Goal: Transaction & Acquisition: Purchase product/service

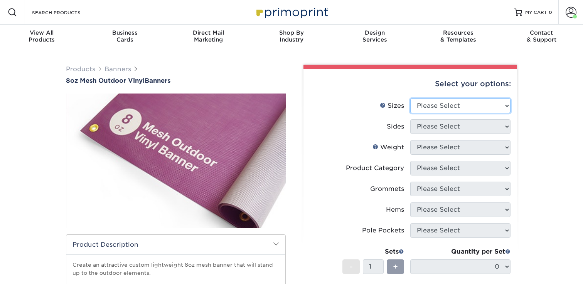
click at [448, 109] on select "Please Select 24" x 36" 24" x 48" 36" x 48" 36" x 60" 36" x 72" 36" x 96" 36" x…" at bounding box center [460, 106] width 100 height 15
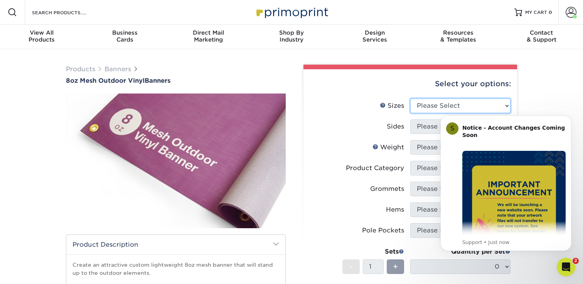
select select "48.00x96.00"
click at [410, 99] on select "Please Select 24" x 36" 24" x 48" 36" x 48" 36" x 60" 36" x 72" 36" x 96" 36" x…" at bounding box center [460, 106] width 100 height 15
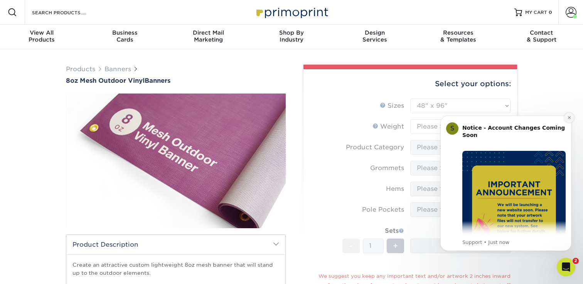
click at [568, 117] on icon "Dismiss notification" at bounding box center [569, 118] width 4 height 4
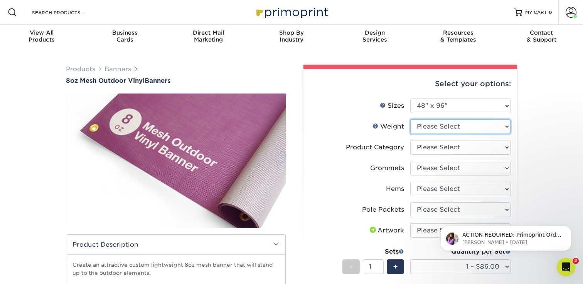
click at [447, 126] on select "Please Select 8OZMESH" at bounding box center [460, 126] width 100 height 15
select select "8OZMESH"
click at [410, 119] on select "Please Select 8OZMESH" at bounding box center [460, 126] width 100 height 15
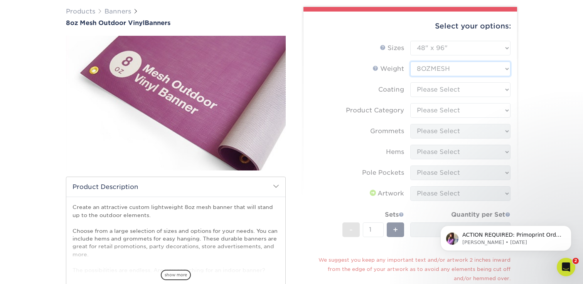
scroll to position [75, 0]
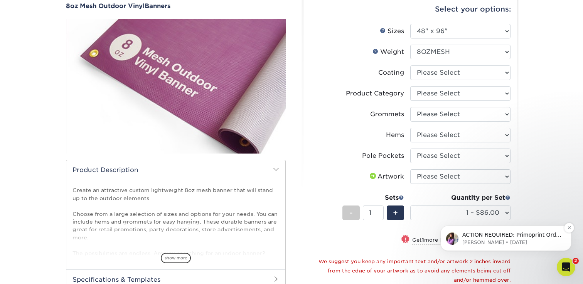
click at [514, 233] on p "ACTION REQUIRED: Primoprint Order 25811-94627-76598 Thank you for placing your …" at bounding box center [511, 236] width 99 height 8
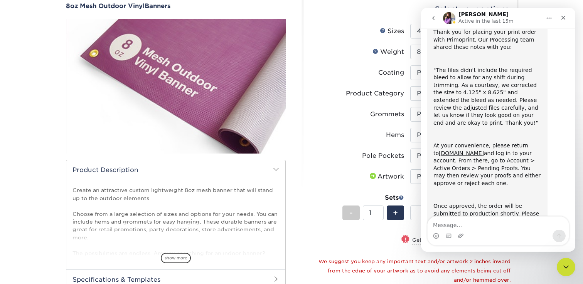
scroll to position [91, 0]
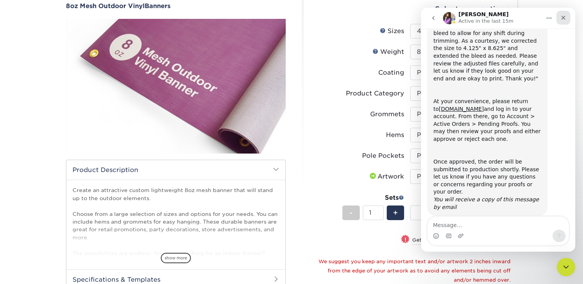
click at [562, 22] on div "Close" at bounding box center [563, 18] width 14 height 14
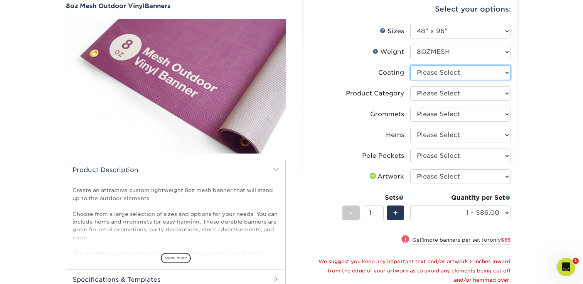
click at [445, 72] on select at bounding box center [460, 73] width 100 height 15
select select "3e7618de-abca-4bda-9f97-8b9129e913d8"
click at [410, 66] on select at bounding box center [460, 73] width 100 height 15
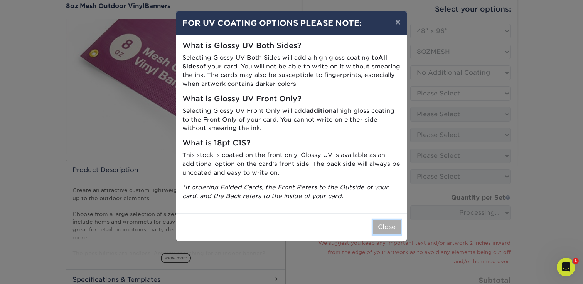
click at [381, 226] on button "Close" at bounding box center [387, 227] width 28 height 15
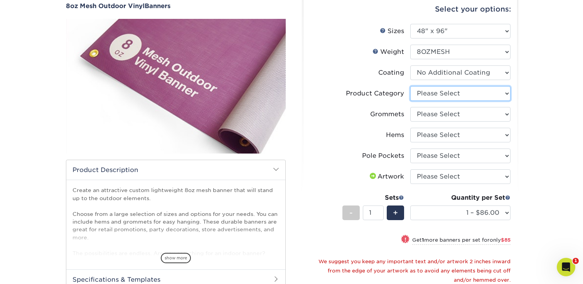
click at [453, 96] on select "Please Select 8oz Mesh Banner" at bounding box center [460, 93] width 100 height 15
select select "fb3711ff-1725-42e1-bc4f-134fa5e422b0"
click at [410, 86] on select "Please Select 8oz Mesh Banner" at bounding box center [460, 93] width 100 height 15
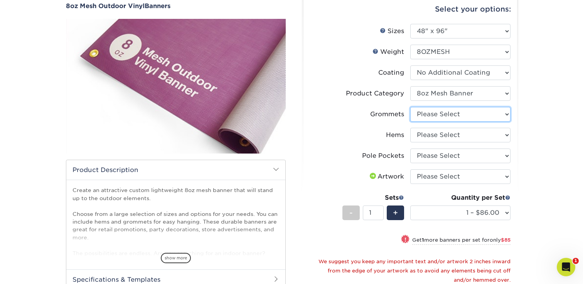
click at [453, 111] on select "Please Select No Grommets Yes, Grommet All 4 Corners Yes, Grommets Every 2 ft." at bounding box center [460, 114] width 100 height 15
select select "ce33bba6-a87b-4293-934d-6f372bdce3e6"
click at [410, 107] on select "Please Select No Grommets Yes, Grommet All 4 Corners Yes, Grommets Every 2 ft." at bounding box center [460, 114] width 100 height 15
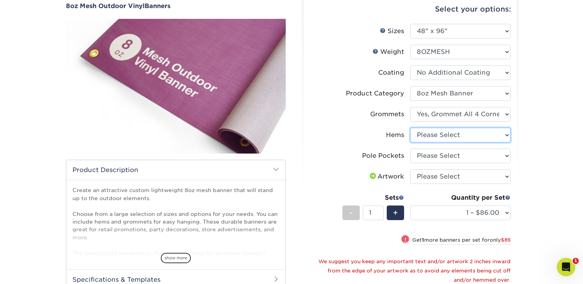
click at [455, 140] on select "Please Select No Hems/Pole Pockets Yes, Hems Top and Bottom Only Yes, Hems All …" at bounding box center [460, 135] width 100 height 15
select select "4e4ebf09-664b-4b70-8385-b564872d2e90"
click at [410, 128] on select "Please Select No Hems/Pole Pockets Yes, Hems Top and Bottom Only Yes, Hems All …" at bounding box center [460, 135] width 100 height 15
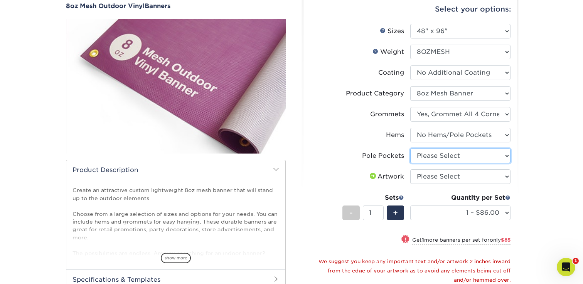
click at [453, 160] on select "Please Select No Pole Pockets 2 in. Left and Right 2 in. Top and Bottom 4 in. L…" at bounding box center [460, 156] width 100 height 15
select select "462c5fe9-21e9-49a0-afb4-1c6e8664fe13"
click at [410, 149] on select "Please Select No Pole Pockets 2 in. Left and Right 2 in. Top and Bottom 4 in. L…" at bounding box center [460, 156] width 100 height 15
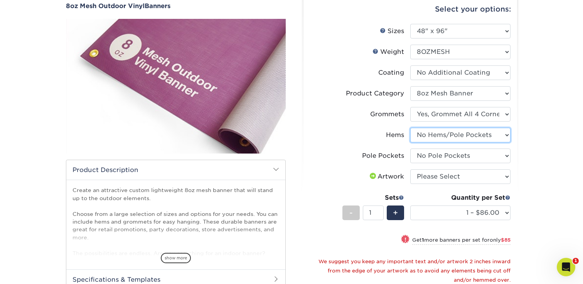
click at [459, 138] on select "Please Select No Hems/Pole Pockets Yes, Hems Top and Bottom Only Yes, Hems All …" at bounding box center [460, 135] width 100 height 15
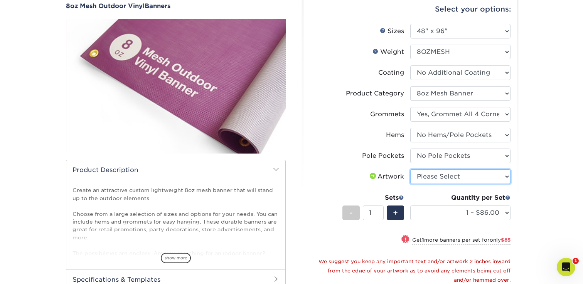
click at [495, 174] on select "Please Select I will upload files I need a design - $50" at bounding box center [460, 177] width 100 height 15
select select "upload"
click at [410, 170] on select "Please Select I will upload files I need a design - $50" at bounding box center [460, 177] width 100 height 15
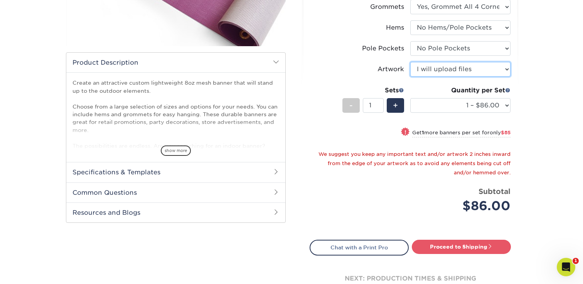
scroll to position [196, 0]
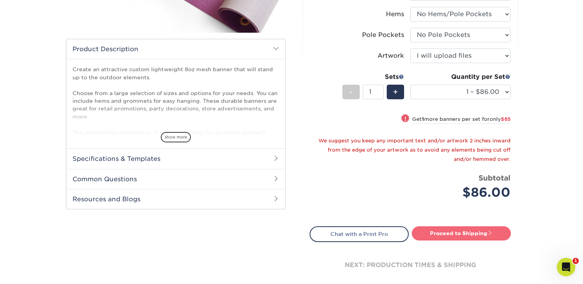
click at [455, 233] on link "Proceed to Shipping" at bounding box center [461, 234] width 99 height 14
type input "Set 1"
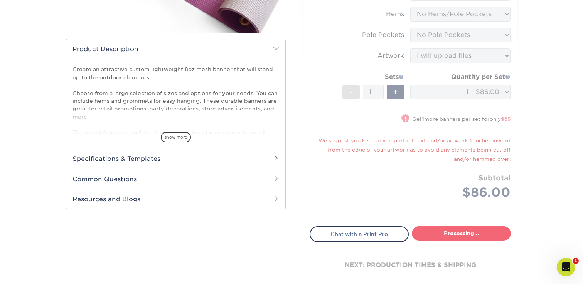
select select "51fab89c-38f7-4477-b356-318606528f3c"
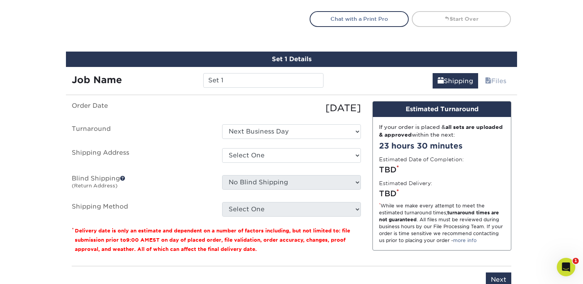
scroll to position [443, 0]
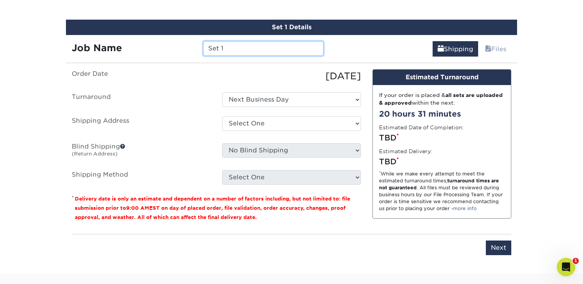
click at [236, 50] on input "Set 1" at bounding box center [263, 48] width 120 height 15
type input "Sunday's are for Syracuse Banner"
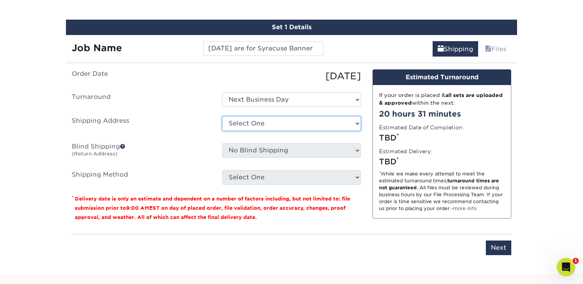
click at [245, 121] on select "Select One Josh - Home + Add New Address" at bounding box center [291, 123] width 139 height 15
select select "284738"
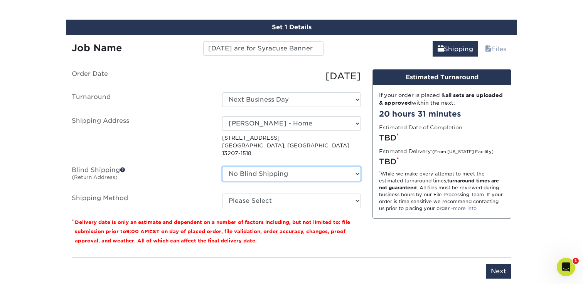
click at [251, 167] on select "No Blind Shipping Josh - Home + Add New Address" at bounding box center [291, 174] width 139 height 15
click at [222, 167] on select "No Blind Shipping Josh - Home + Add New Address" at bounding box center [291, 174] width 139 height 15
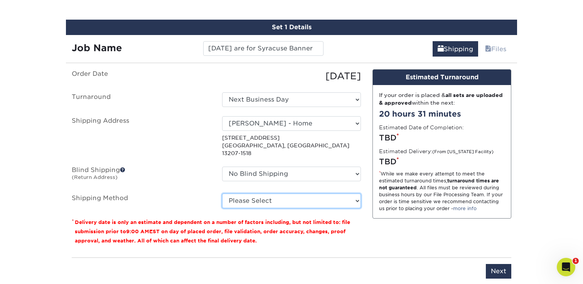
click at [244, 194] on select "Please Select Next Day Everywhere (+$11.20) Ground Shipping (+$26.11) 3 Day Shi…" at bounding box center [291, 201] width 139 height 15
select select "NEXTDAYEVERYWHERE"
click at [222, 194] on select "Please Select Next Day Everywhere (+$11.20) Ground Shipping (+$26.11) 3 Day Shi…" at bounding box center [291, 201] width 139 height 15
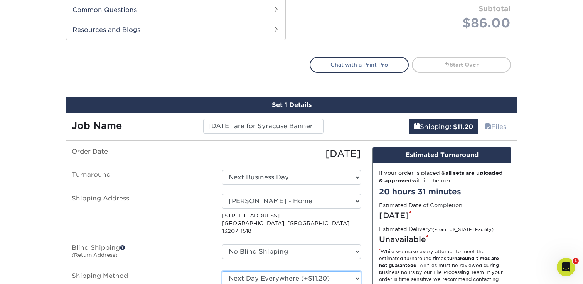
scroll to position [364, 0]
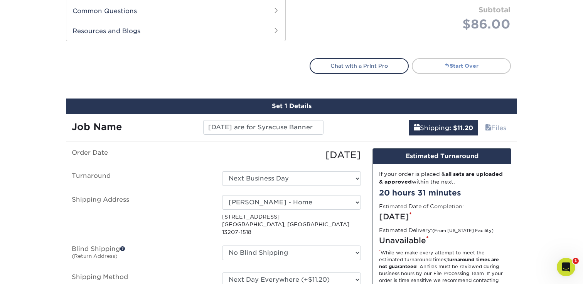
click at [445, 67] on span at bounding box center [446, 65] width 5 height 5
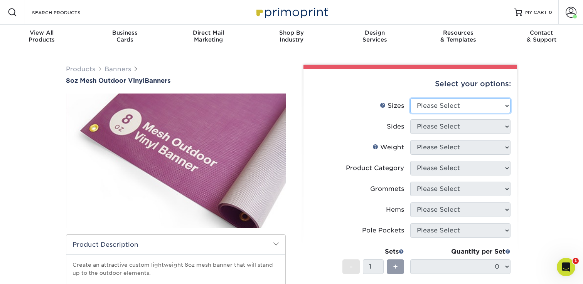
click at [433, 105] on select "Please Select 24" x 36" 24" x 48" 36" x 48" 36" x 60" 36" x 72" 36" x 96" 36" x…" at bounding box center [460, 106] width 100 height 15
select select "48.00x96.00"
click at [410, 99] on select "Please Select 24" x 36" 24" x 48" 36" x 48" 36" x 60" 36" x 72" 36" x 96" 36" x…" at bounding box center [460, 106] width 100 height 15
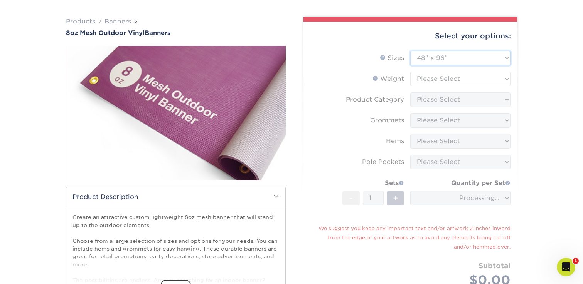
scroll to position [55, 0]
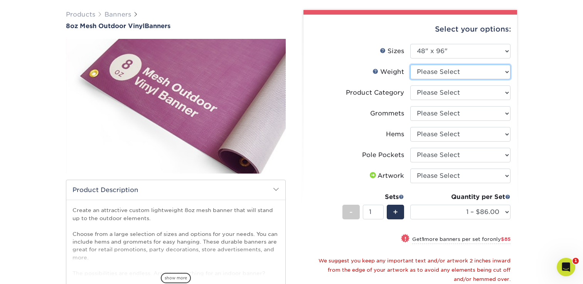
click at [435, 77] on select "Please Select 8OZMESH" at bounding box center [460, 72] width 100 height 15
click at [432, 72] on select "Please Select 8OZMESH" at bounding box center [460, 72] width 100 height 15
select select "8OZMESH"
click at [410, 65] on select "Please Select 8OZMESH" at bounding box center [460, 72] width 100 height 15
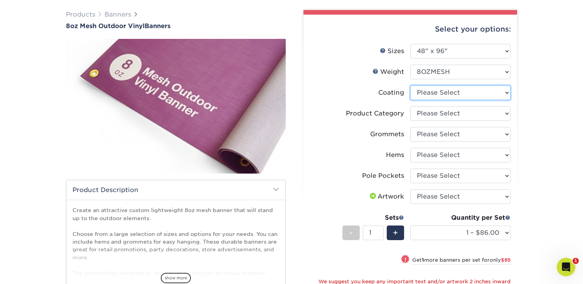
click at [449, 94] on select at bounding box center [460, 93] width 100 height 15
select select "3e7618de-abca-4bda-9f97-8b9129e913d8"
click at [410, 86] on select at bounding box center [460, 93] width 100 height 15
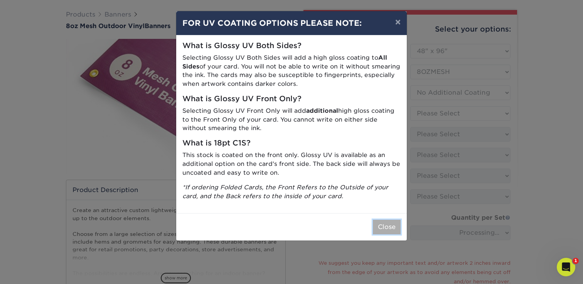
click at [383, 229] on button "Close" at bounding box center [387, 227] width 28 height 15
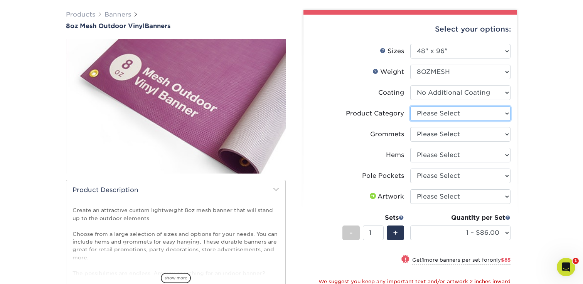
click at [434, 115] on select "Please Select 8oz Mesh Banner" at bounding box center [460, 113] width 100 height 15
select select "fb3711ff-1725-42e1-bc4f-134fa5e422b0"
click at [410, 106] on select "Please Select 8oz Mesh Banner" at bounding box center [460, 113] width 100 height 15
click at [433, 133] on select "Please Select No Grommets Yes, Grommet All 4 Corners Yes, Grommets Every 2 ft." at bounding box center [460, 134] width 100 height 15
select select "ce33bba6-a87b-4293-934d-6f372bdce3e6"
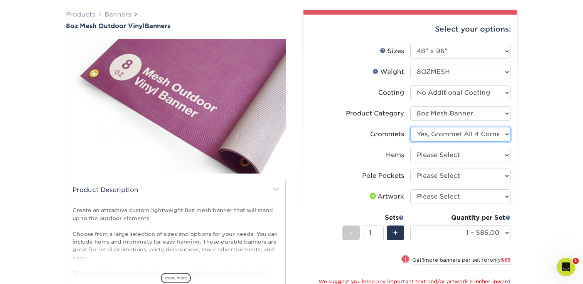
click at [410, 127] on select "Please Select No Grommets Yes, Grommet All 4 Corners Yes, Grommets Every 2 ft." at bounding box center [460, 134] width 100 height 15
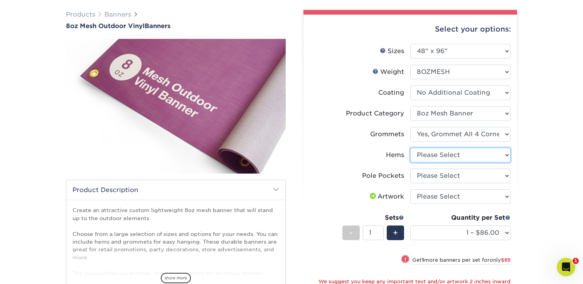
click at [431, 156] on select "Please Select No Hems/Pole Pockets Yes, Hems Top and Bottom Only Yes, Hems All …" at bounding box center [460, 155] width 100 height 15
select select "4e4ebf09-664b-4b70-8385-b564872d2e90"
click at [410, 148] on select "Please Select No Hems/Pole Pockets Yes, Hems Top and Bottom Only Yes, Hems All …" at bounding box center [460, 155] width 100 height 15
click at [427, 180] on select "Please Select No Pole Pockets 2 in. Left and Right 2 in. Top and Bottom 4 in. L…" at bounding box center [460, 176] width 100 height 15
select select "462c5fe9-21e9-49a0-afb4-1c6e8664fe13"
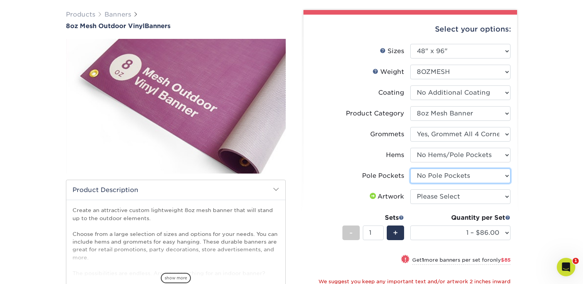
click at [410, 169] on select "Please Select No Pole Pockets 2 in. Left and Right 2 in. Top and Bottom 4 in. L…" at bounding box center [460, 176] width 100 height 15
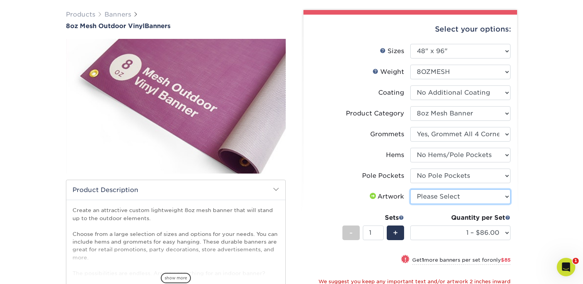
click at [426, 200] on select "Please Select I will upload files I need a design - $50" at bounding box center [460, 197] width 100 height 15
select select "upload"
click at [410, 190] on select "Please Select I will upload files I need a design - $50" at bounding box center [460, 197] width 100 height 15
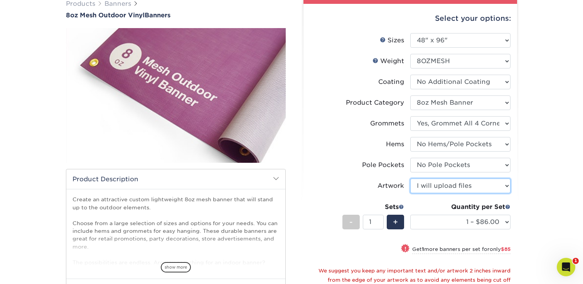
scroll to position [73, 0]
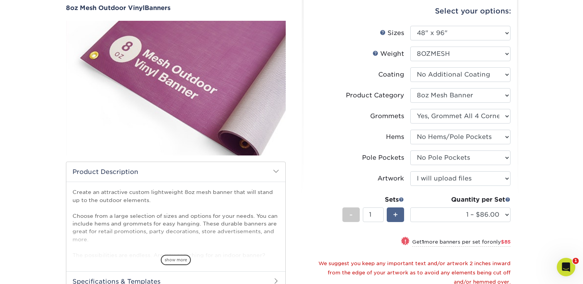
click at [396, 209] on span "+" at bounding box center [395, 215] width 5 height 12
type input "2"
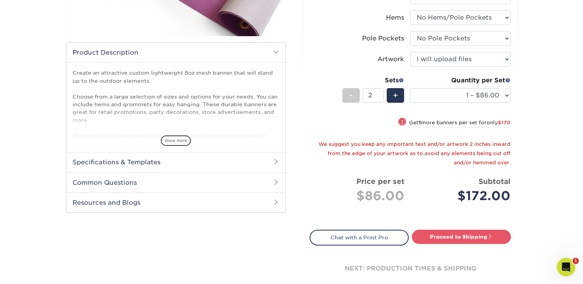
scroll to position [197, 0]
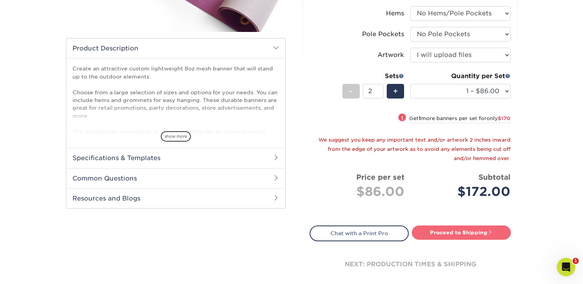
click at [449, 235] on link "Proceed to Shipping" at bounding box center [461, 233] width 99 height 14
type input "Set 1"
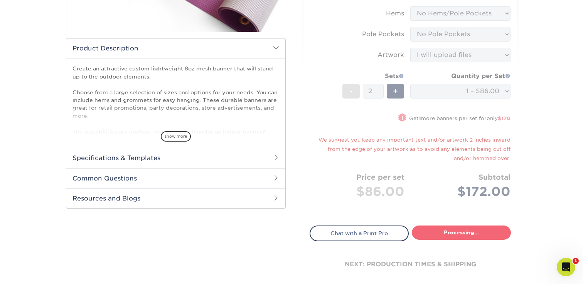
select select "51fab89c-38f7-4477-b356-318606528f3c"
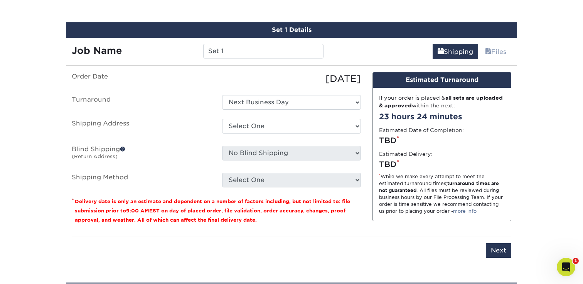
scroll to position [443, 0]
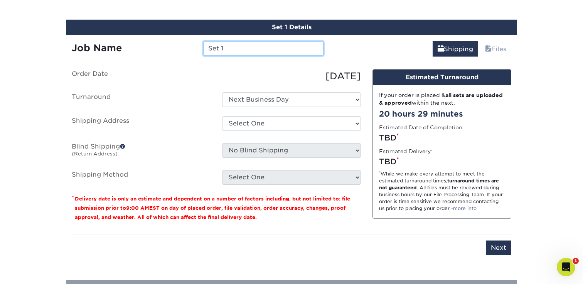
drag, startPoint x: 223, startPoint y: 46, endPoint x: 185, endPoint y: 45, distance: 37.4
click at [185, 45] on div "Job Name Set 1" at bounding box center [197, 48] width 263 height 15
type input "Connect Corner Banners"
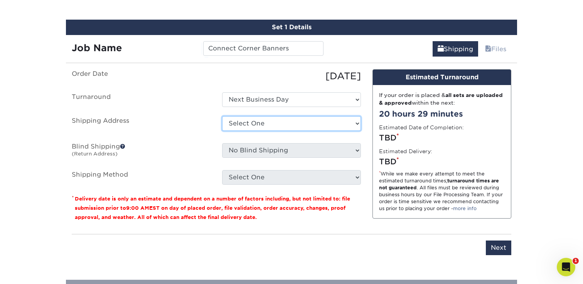
click at [246, 120] on select "Select One Josh - Home + Add New Address" at bounding box center [291, 123] width 139 height 15
select select "284738"
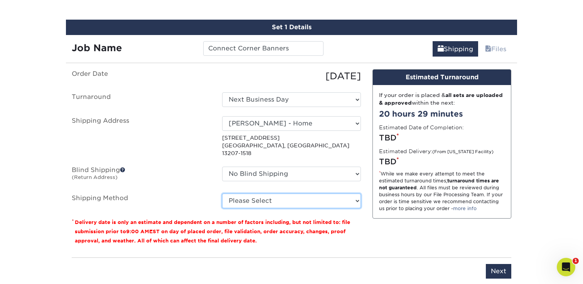
click at [252, 196] on select "Please Select Next Day Everywhere (+$11.20) Ground Shipping (+$26.11) 3 Day Shi…" at bounding box center [291, 201] width 139 height 15
select select "NEXTDAYEVERYWHERE"
click at [222, 194] on select "Please Select Next Day Everywhere (+$11.20) Ground Shipping (+$26.11) 3 Day Shi…" at bounding box center [291, 201] width 139 height 15
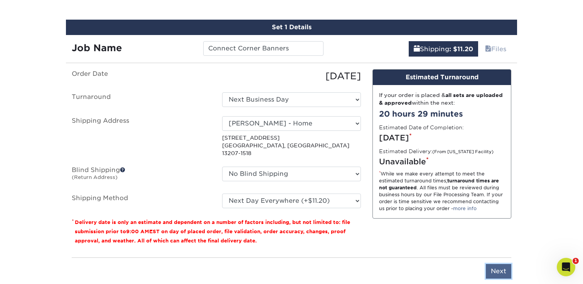
click at [497, 264] on input "Next" at bounding box center [498, 271] width 25 height 15
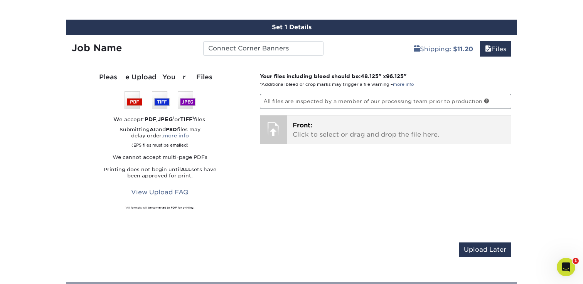
click at [276, 132] on div at bounding box center [273, 129] width 27 height 27
click at [324, 127] on p "Front: Click to select or drag and drop the file here." at bounding box center [399, 130] width 213 height 19
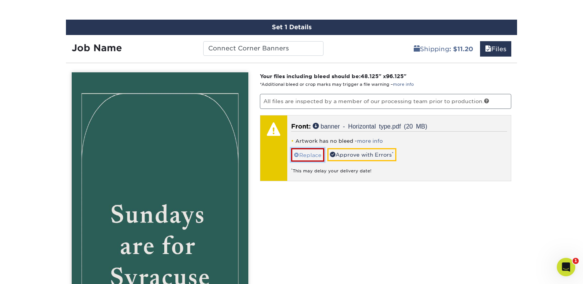
click at [304, 155] on link "Replace" at bounding box center [307, 154] width 33 height 13
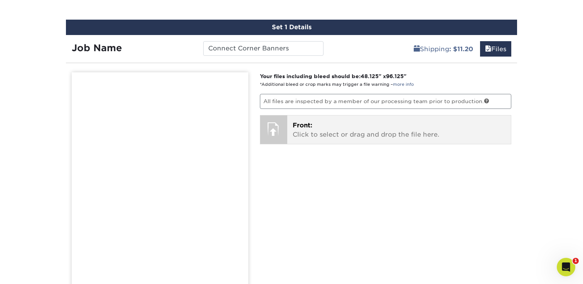
click at [310, 125] on span "Front:" at bounding box center [303, 125] width 20 height 7
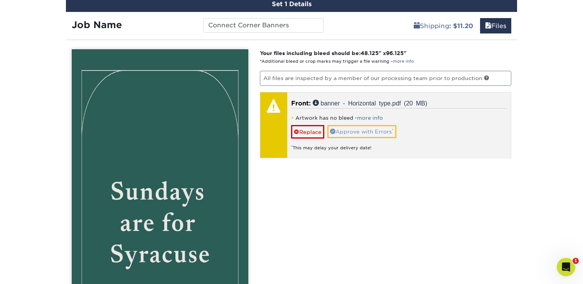
scroll to position [471, 0]
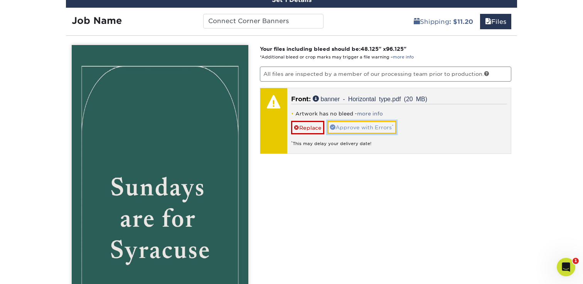
click at [352, 128] on link "Approve with Errors *" at bounding box center [361, 127] width 69 height 13
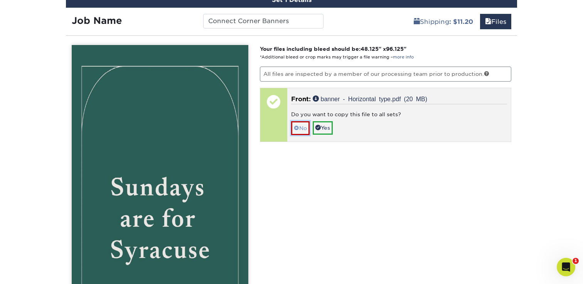
click at [303, 129] on link "No" at bounding box center [300, 127] width 19 height 13
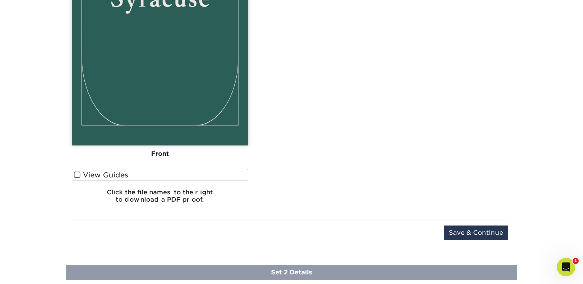
scroll to position [737, 0]
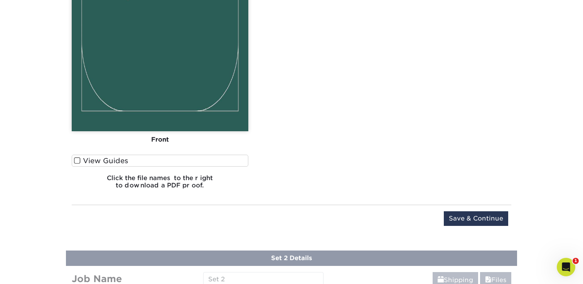
click at [76, 160] on span at bounding box center [77, 160] width 7 height 7
click at [0, 0] on input "View Guides" at bounding box center [0, 0] width 0 height 0
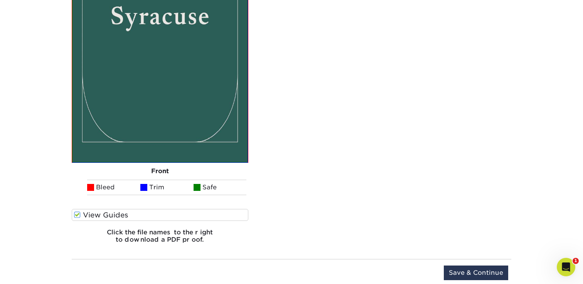
scroll to position [735, 0]
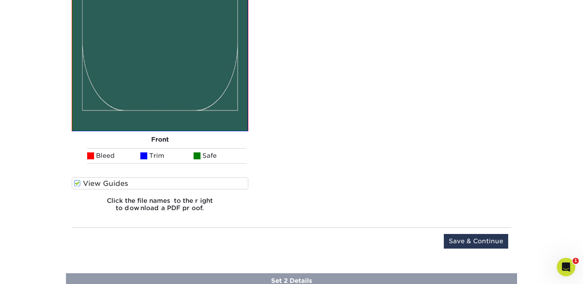
click at [76, 182] on span at bounding box center [77, 183] width 7 height 7
click at [0, 0] on input "View Guides" at bounding box center [0, 0] width 0 height 0
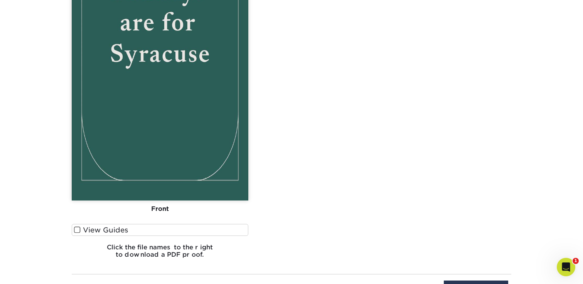
scroll to position [795, 0]
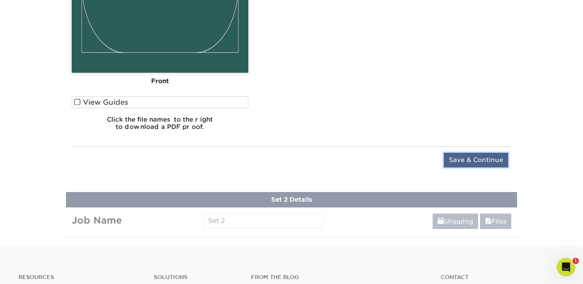
click at [477, 165] on input "Save & Continue" at bounding box center [476, 160] width 64 height 15
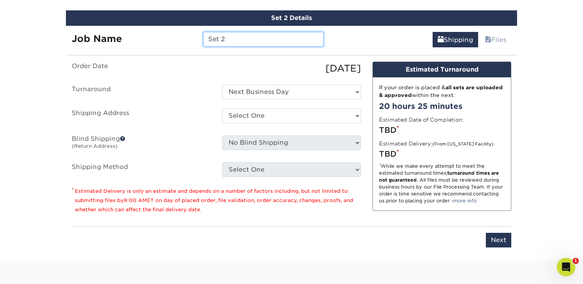
scroll to position [503, 0]
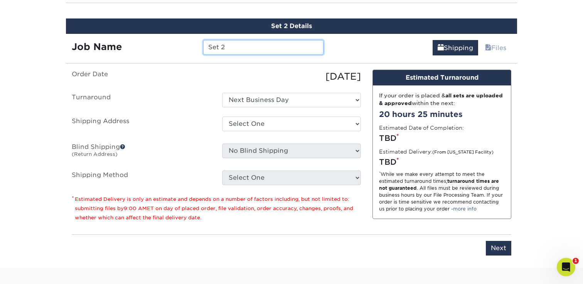
drag, startPoint x: 239, startPoint y: 49, endPoint x: 190, endPoint y: 49, distance: 49.7
click at [190, 49] on div "Job Name Set 2" at bounding box center [197, 47] width 263 height 15
type input "COnnect Corner Mission Banner"
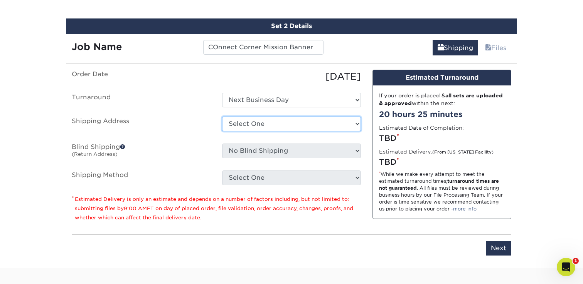
click at [237, 118] on select "Select One Josh - Home + Add New Address" at bounding box center [291, 124] width 139 height 15
select select "284738"
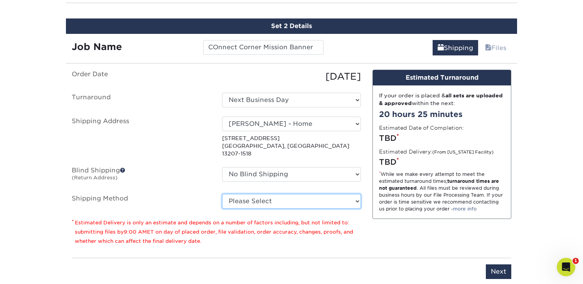
click at [255, 194] on select "Please Select Next Day Everywhere (+$11.20) Ground Shipping (+$26.11) 3 Day Shi…" at bounding box center [291, 201] width 139 height 15
select select "NEXTDAYEVERYWHERE"
click at [222, 194] on select "Please Select Next Day Everywhere (+$11.20) Ground Shipping (+$26.11) 3 Day Shi…" at bounding box center [291, 201] width 139 height 15
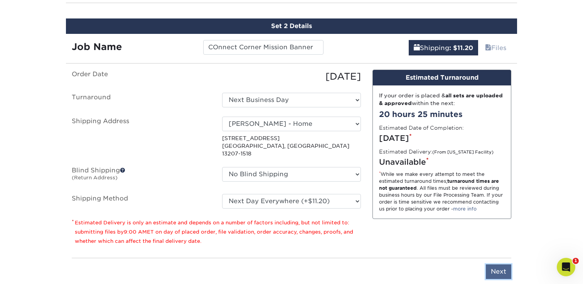
click at [489, 265] on input "Next" at bounding box center [498, 272] width 25 height 15
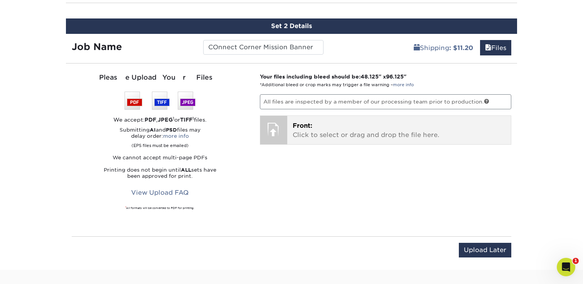
click at [363, 121] on p "Front: Click to select or drag and drop the file here." at bounding box center [399, 130] width 213 height 19
click at [354, 126] on p "Front: Click to select or drag and drop the file here." at bounding box center [399, 130] width 213 height 19
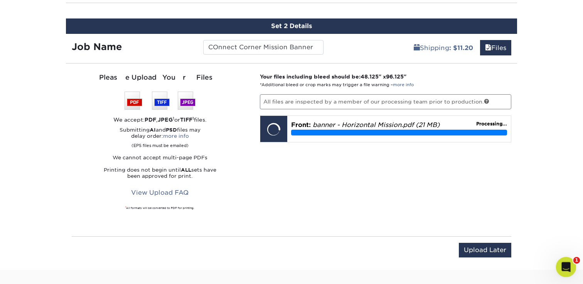
click at [565, 269] on icon "Open Intercom Messenger" at bounding box center [565, 266] width 13 height 13
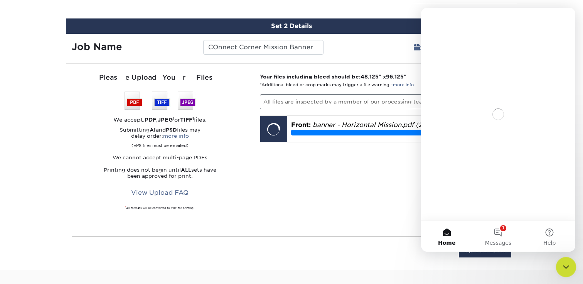
scroll to position [0, 0]
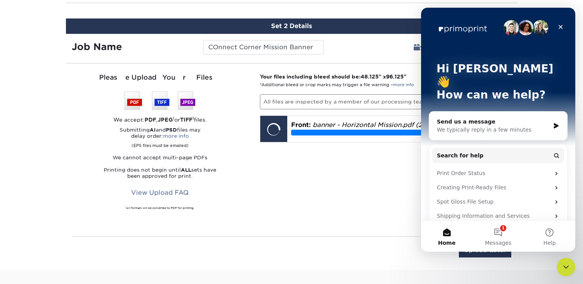
click at [495, 126] on div "We typically reply in a few minutes" at bounding box center [493, 130] width 113 height 8
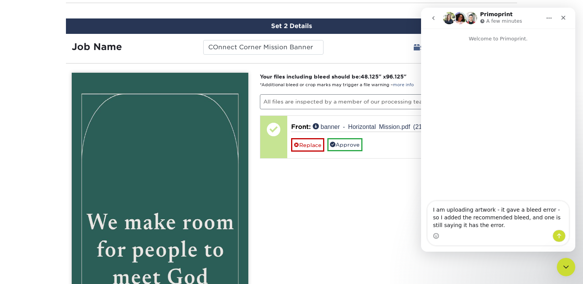
click at [540, 217] on textarea "I am uploading artwork - it gave a bleed error - so I added the recommended ble…" at bounding box center [497, 216] width 141 height 29
type textarea "I am uploading artwork - it gave a bleed error - so I added the recommended ble…"
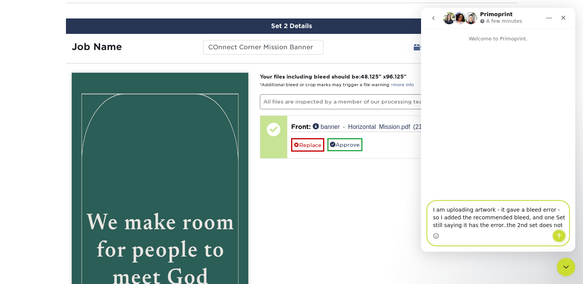
click at [556, 238] on icon "Send a message…" at bounding box center [559, 236] width 6 height 6
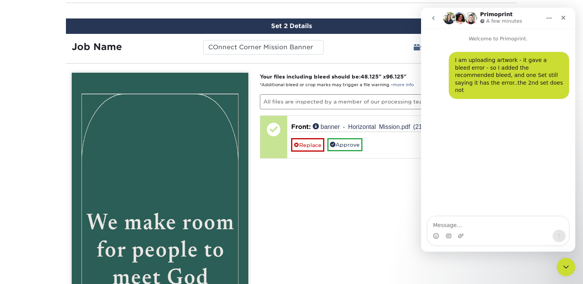
click at [563, 20] on icon "Close" at bounding box center [563, 18] width 6 height 6
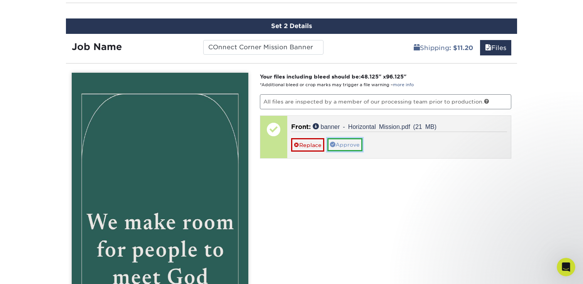
click at [347, 147] on link "Approve" at bounding box center [344, 144] width 35 height 13
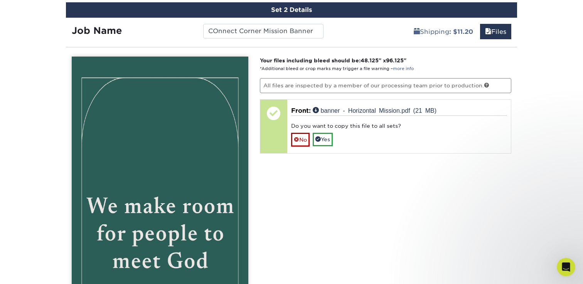
scroll to position [525, 0]
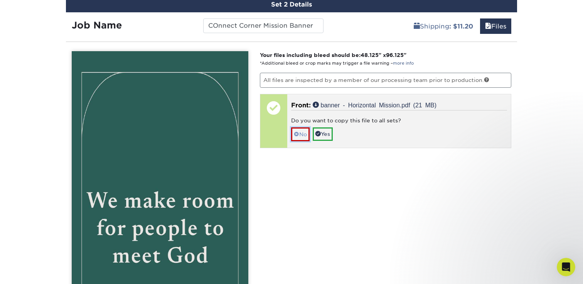
click at [299, 132] on link "No" at bounding box center [300, 134] width 19 height 13
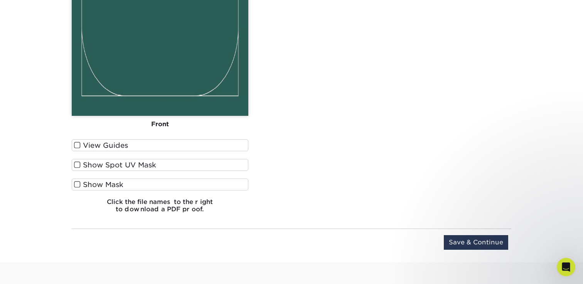
scroll to position [821, 0]
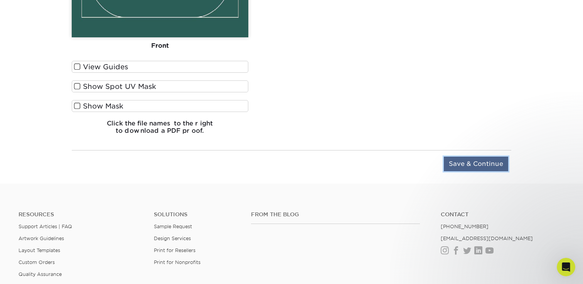
click at [460, 161] on input "Save & Continue" at bounding box center [476, 164] width 64 height 15
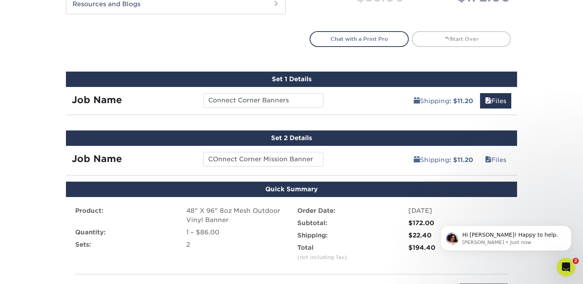
scroll to position [490, 0]
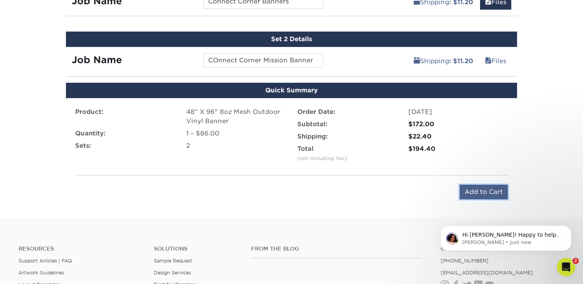
click at [475, 186] on input "Add to Cart" at bounding box center [483, 192] width 48 height 15
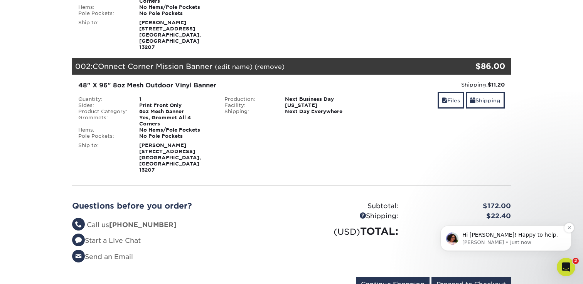
click at [538, 242] on p "[PERSON_NAME] • Just now" at bounding box center [511, 242] width 99 height 7
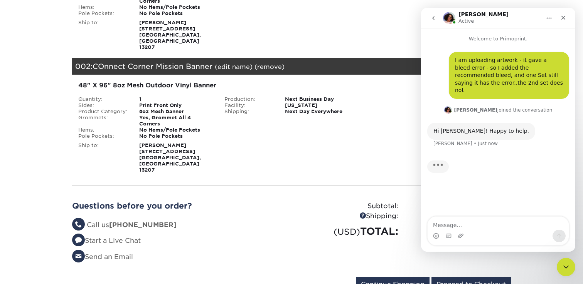
click at [472, 225] on textarea "Message…" at bounding box center [497, 223] width 141 height 13
click at [372, 224] on div "(USD) TOTAL:" at bounding box center [347, 231] width 113 height 15
click at [560, 13] on div "Close" at bounding box center [563, 18] width 14 height 14
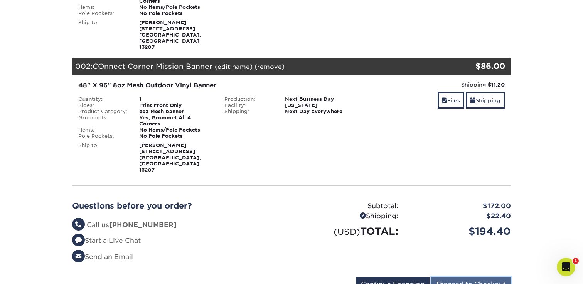
click at [483, 278] on input "Proceed to Checkout" at bounding box center [470, 285] width 79 height 15
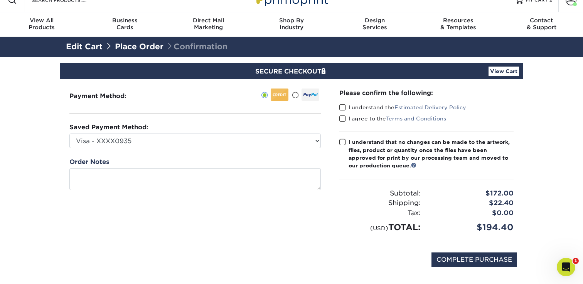
scroll to position [18, 0]
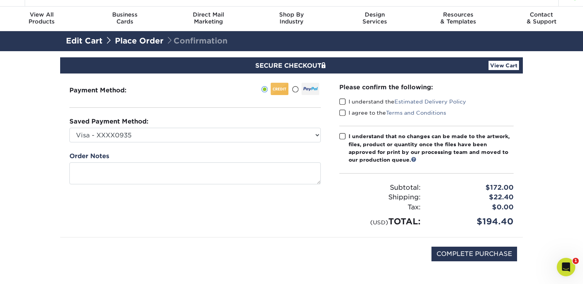
click at [338, 100] on div "Please confirm the following: I understand the Estimated Delivery Policy I agre…" at bounding box center [426, 156] width 193 height 164
click at [340, 100] on span at bounding box center [342, 101] width 7 height 7
click at [0, 0] on input "I understand the Estimated Delivery Policy" at bounding box center [0, 0] width 0 height 0
click at [340, 113] on span at bounding box center [342, 112] width 7 height 7
click at [0, 0] on input "I agree to the Terms and Conditions" at bounding box center [0, 0] width 0 height 0
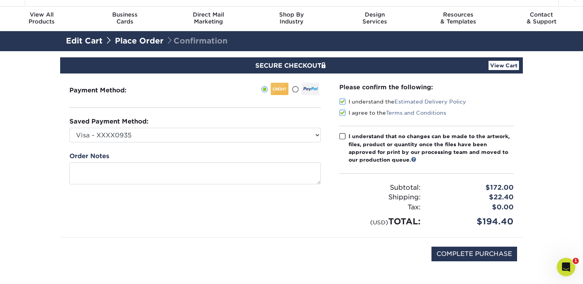
click at [343, 136] on span at bounding box center [342, 136] width 7 height 7
click at [0, 0] on input "I understand that no changes can be made to the artwork, files, product or quan…" at bounding box center [0, 0] width 0 height 0
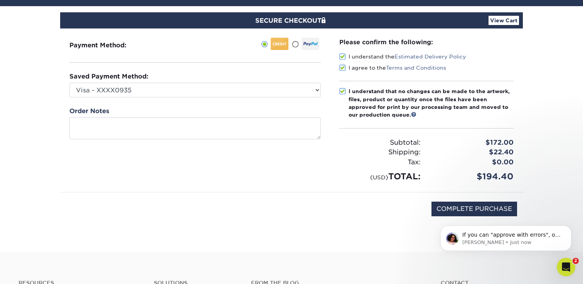
scroll to position [0, 0]
click at [470, 172] on div "$194.40" at bounding box center [472, 176] width 93 height 13
click at [470, 207] on input "COMPLETE PURCHASE" at bounding box center [474, 209] width 86 height 15
type input "PROCESSING, PLEASE WAIT..."
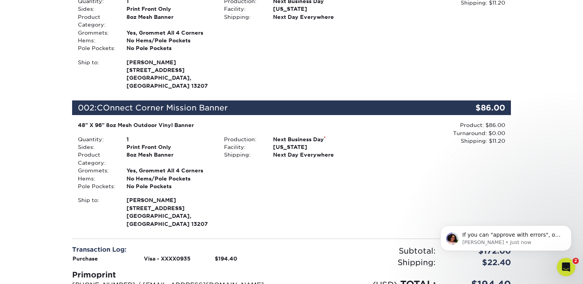
scroll to position [250, 0]
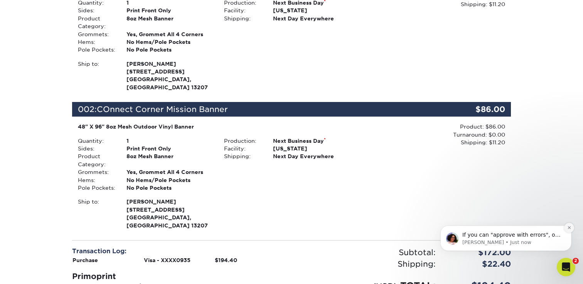
click at [568, 226] on icon "Dismiss notification" at bounding box center [569, 228] width 4 height 4
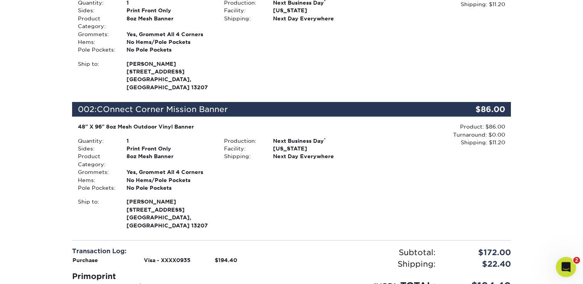
click at [565, 266] on icon "Open Intercom Messenger" at bounding box center [565, 266] width 13 height 13
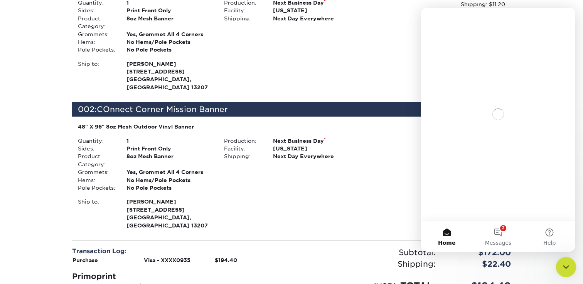
scroll to position [0, 0]
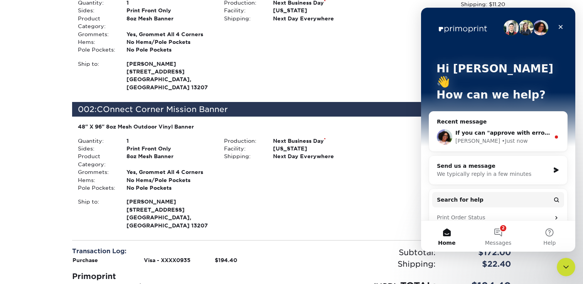
click at [501, 137] on div "• Just now" at bounding box center [514, 141] width 26 height 8
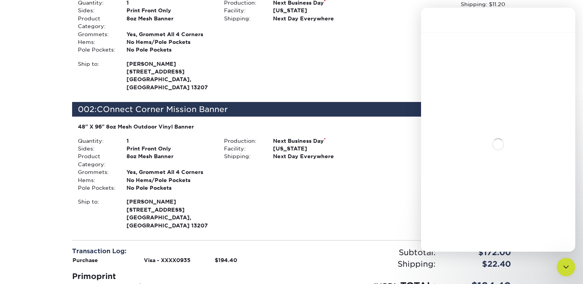
scroll to position [1, 0]
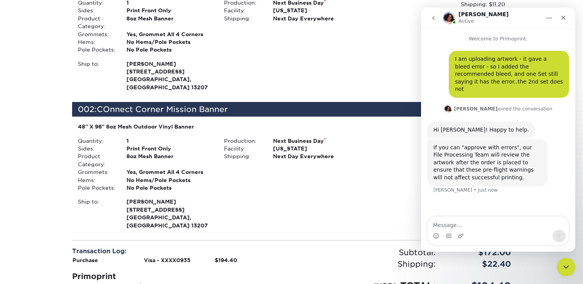
click at [480, 225] on textarea "Message…" at bounding box center [497, 223] width 141 height 13
type textarea "Ok sounds good - all set and paid for"
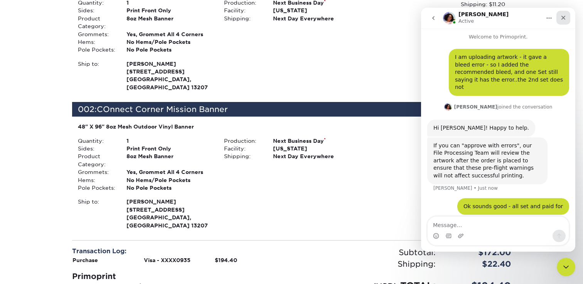
click at [565, 18] on icon "Close" at bounding box center [563, 18] width 6 height 6
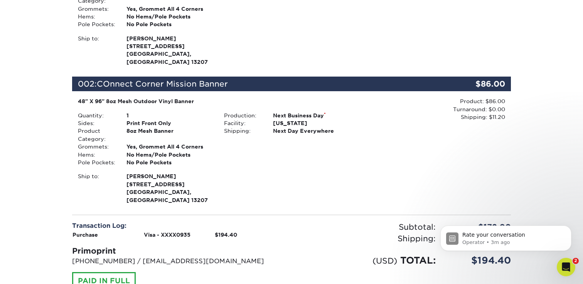
scroll to position [0, 0]
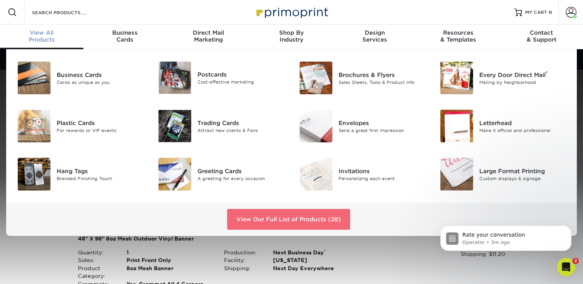
click at [273, 218] on link "View Our Full List of Products (28)" at bounding box center [288, 219] width 123 height 21
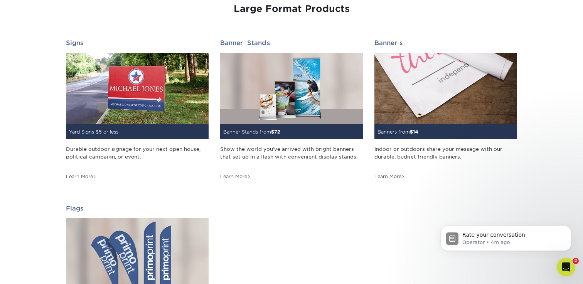
scroll to position [1075, 0]
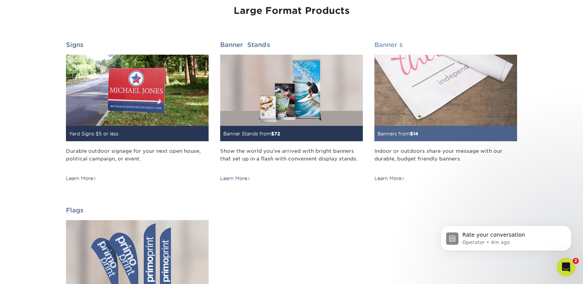
click at [418, 117] on img at bounding box center [445, 90] width 143 height 71
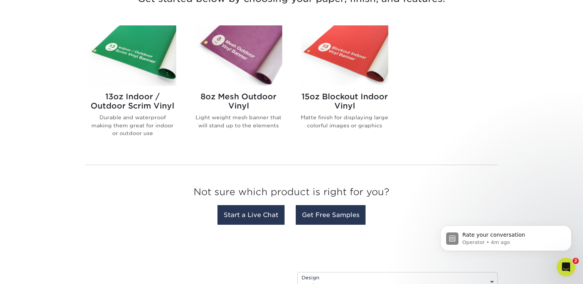
click at [146, 98] on h2 "13oz Indoor / Outdoor Scrim Vinyl" at bounding box center [133, 101] width 88 height 19
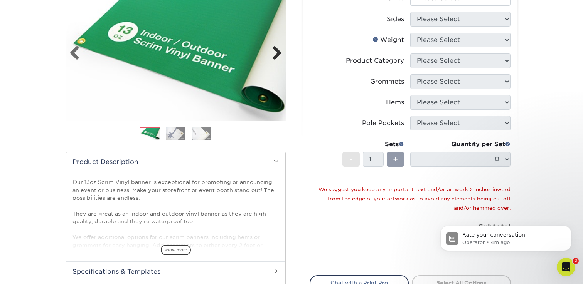
scroll to position [108, 0]
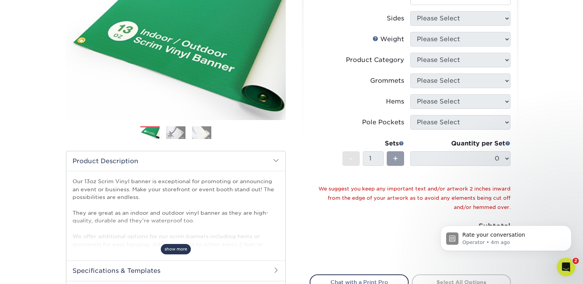
click at [185, 249] on span "show more" at bounding box center [176, 249] width 30 height 10
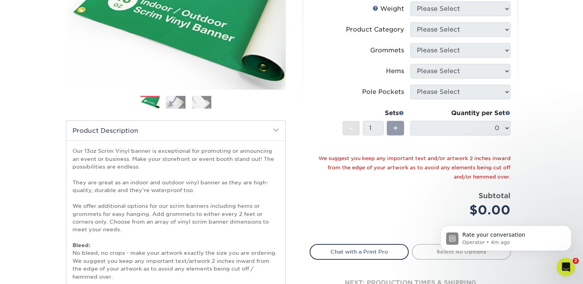
scroll to position [0, 0]
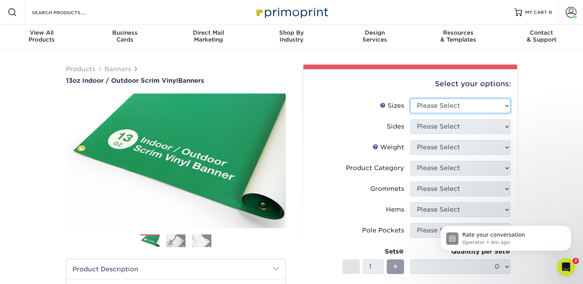
click at [440, 107] on select "Please Select 24" x 36" 24" x 48" 36" x 48" 36" x 60" 36" x 72" 36" x 96" 36" x…" at bounding box center [460, 106] width 100 height 15
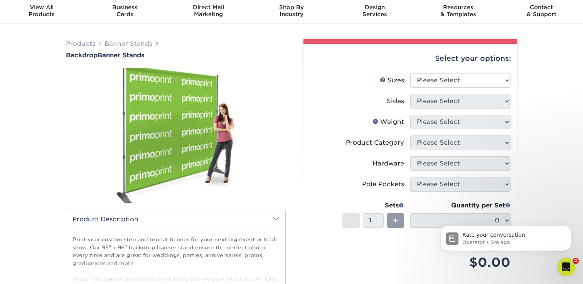
scroll to position [24, 0]
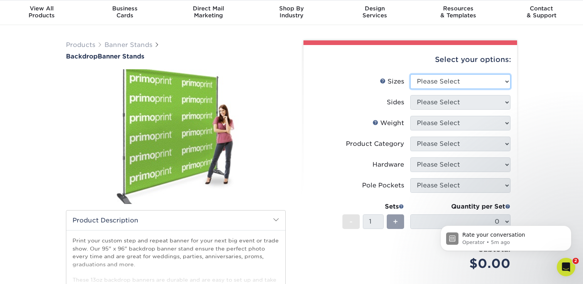
click at [467, 79] on select "Please Select 95" x 96"" at bounding box center [460, 81] width 100 height 15
select select "95.00x96.00"
click at [410, 74] on select "Please Select 95" x 96"" at bounding box center [460, 81] width 100 height 15
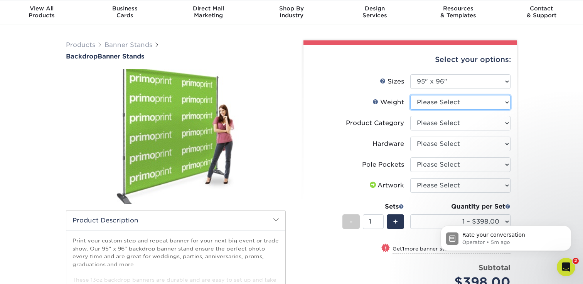
click at [440, 101] on select "Please Select 13OZOUTDOOR" at bounding box center [460, 102] width 100 height 15
select select "13OZOUTDOOR"
click at [410, 95] on select "Please Select 13OZOUTDOOR" at bounding box center [460, 102] width 100 height 15
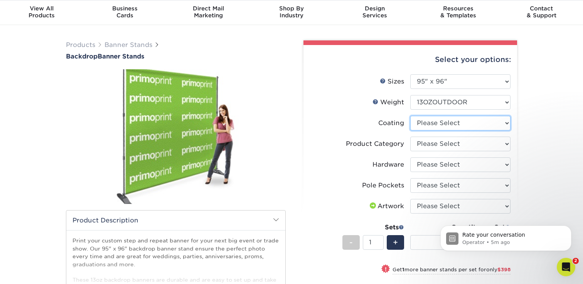
click at [432, 122] on select at bounding box center [460, 123] width 100 height 15
select select "3e7618de-abca-4bda-9f97-8b9129e913d8"
click at [410, 116] on select at bounding box center [460, 123] width 100 height 15
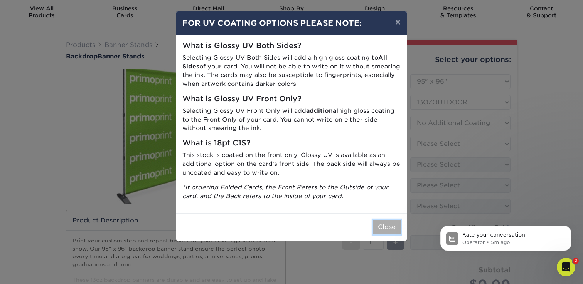
click at [387, 229] on button "Close" at bounding box center [387, 227] width 28 height 15
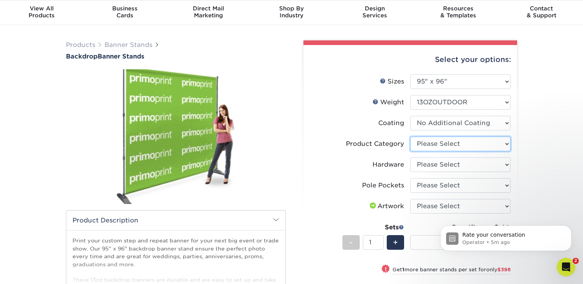
click at [434, 143] on select "Please Select Telescopic Backdrop Banner Stand" at bounding box center [460, 144] width 100 height 15
select select "dd620365-e357-481f-93a7-5e6da52d70ae"
click at [410, 137] on select "Please Select Telescopic Backdrop Banner Stand" at bounding box center [460, 144] width 100 height 15
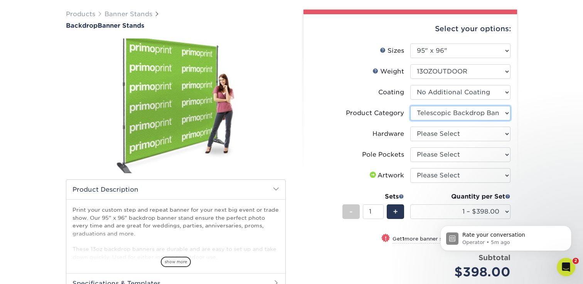
scroll to position [56, 0]
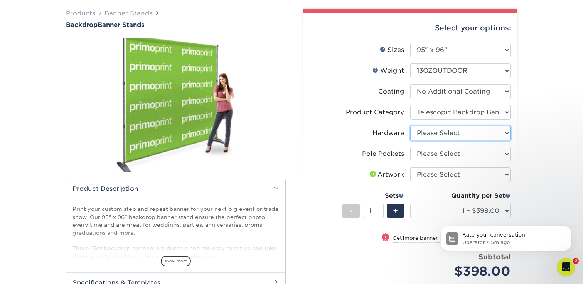
click at [437, 132] on select "Please Select 8 x 10 Telescopic Banner Stand" at bounding box center [460, 133] width 100 height 15
select select "7ca14034-260e-47f9-a351-e340005115ac"
click at [410, 126] on select "Please Select 8 x 10 Telescopic Banner Stand" at bounding box center [460, 133] width 100 height 15
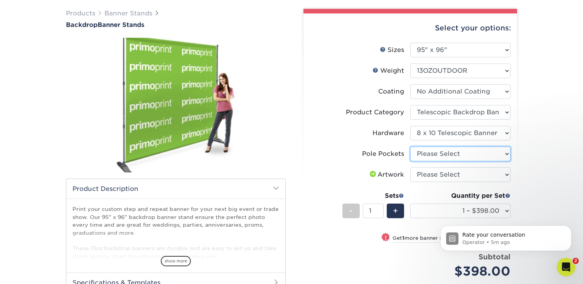
click at [437, 153] on select "Please Select Pole Pocket - 4 in. Top and Bottom" at bounding box center [460, 154] width 100 height 15
select select "0a2beae5-7fa6-47ab-a572-f062aca13b30"
click at [410, 147] on select "Please Select Pole Pocket - 4 in. Top and Bottom" at bounding box center [460, 154] width 100 height 15
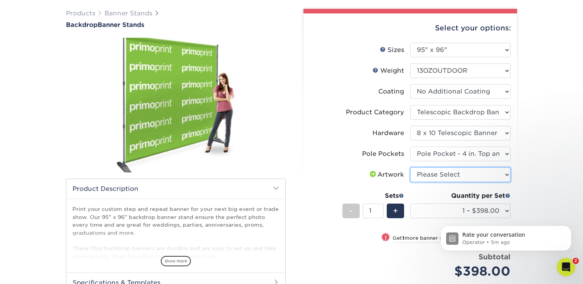
click at [439, 177] on select "Please Select I will upload files I need a design - $50" at bounding box center [460, 175] width 100 height 15
select select "upload"
click at [410, 168] on select "Please Select I will upload files I need a design - $50" at bounding box center [460, 175] width 100 height 15
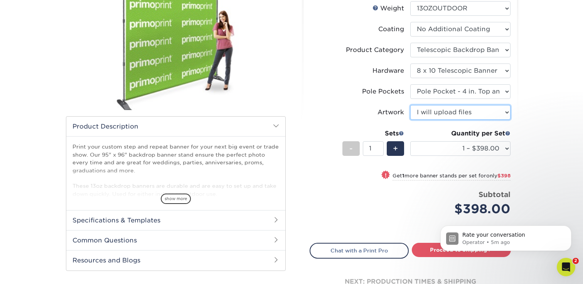
scroll to position [127, 0]
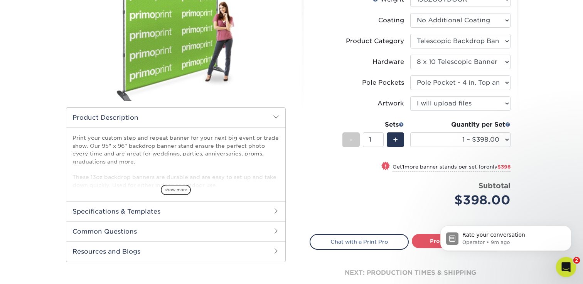
click at [572, 262] on div "Open Intercom Messenger" at bounding box center [564, 266] width 25 height 25
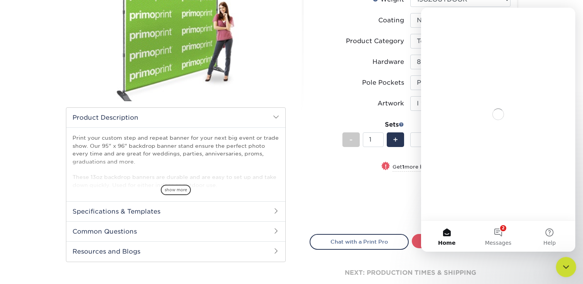
scroll to position [0, 0]
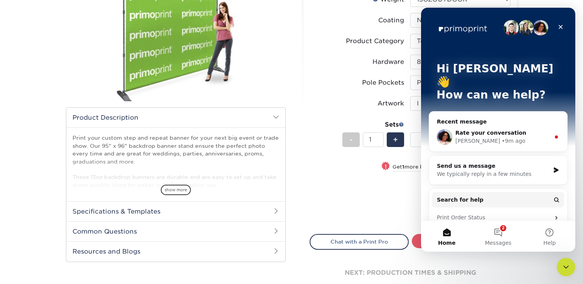
click at [475, 168] on div "Send us a message We typically reply in a few minutes" at bounding box center [498, 170] width 138 height 29
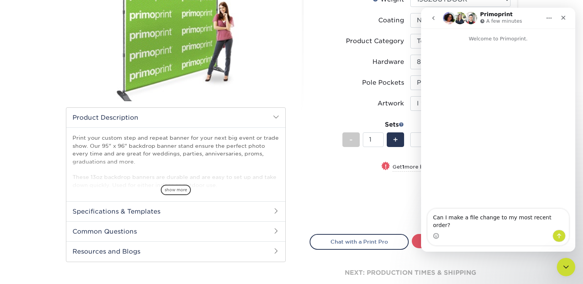
type textarea "Can I make a file change to my most recent order?!"
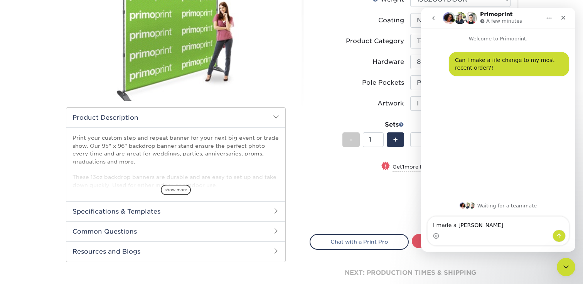
type textarea "I made a mistake"
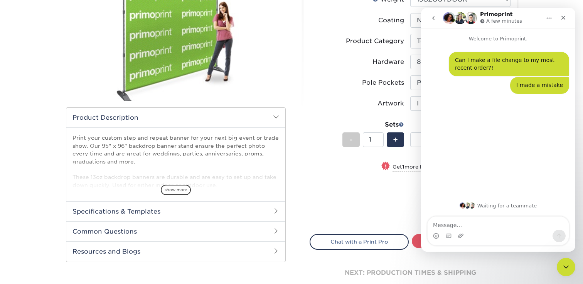
click at [482, 221] on textarea "Message…" at bounding box center [497, 223] width 141 height 13
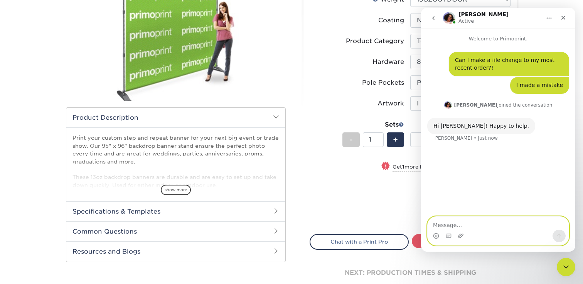
click at [464, 225] on textarea "Message…" at bounding box center [497, 223] width 141 height 13
click at [451, 229] on textarea "Message…" at bounding box center [497, 223] width 141 height 13
type textarea "I had to fix a font issue"
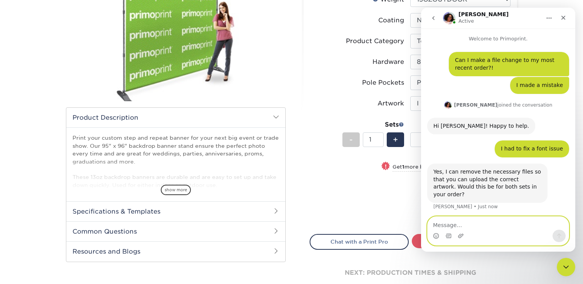
click at [480, 225] on textarea "Message…" at bounding box center [497, 223] width 141 height 13
type textarea "yes!"
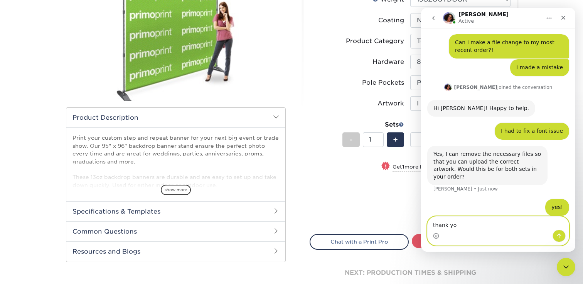
type textarea "thank you"
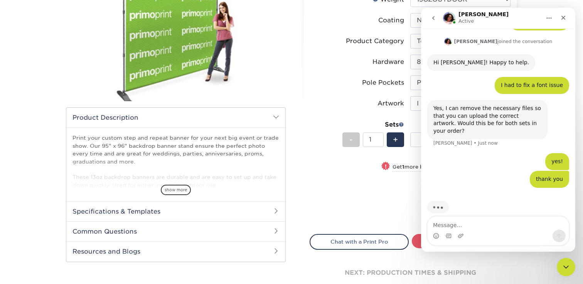
scroll to position [65, 0]
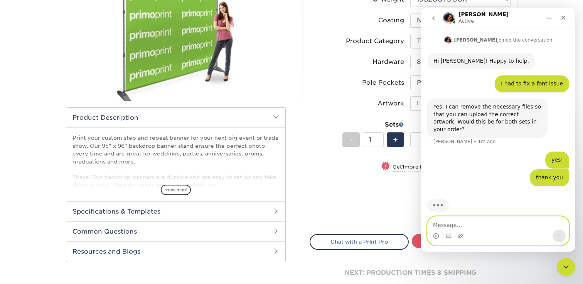
click at [469, 226] on textarea "Message…" at bounding box center [497, 223] width 141 height 13
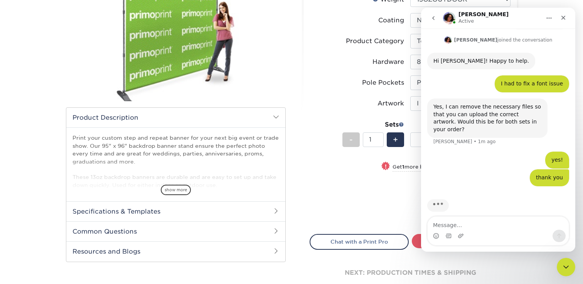
click at [372, 199] on div "Price per set $398.00" at bounding box center [360, 195] width 100 height 29
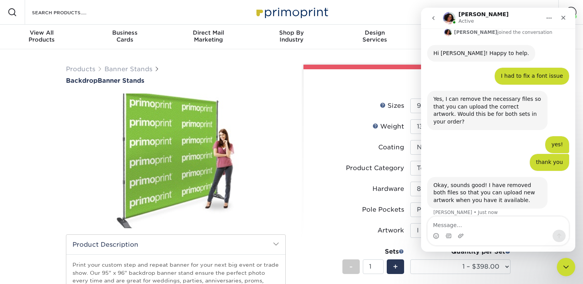
scroll to position [73, 0]
click at [431, 15] on icon "go back" at bounding box center [433, 18] width 6 height 6
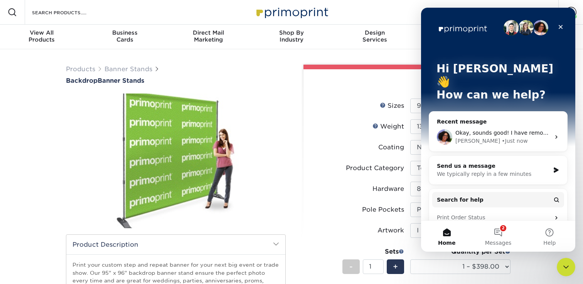
scroll to position [0, 0]
click at [560, 27] on icon "Close" at bounding box center [561, 27] width 4 height 4
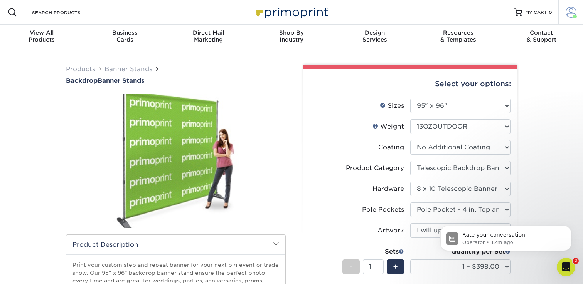
click at [569, 12] on span at bounding box center [570, 12] width 11 height 11
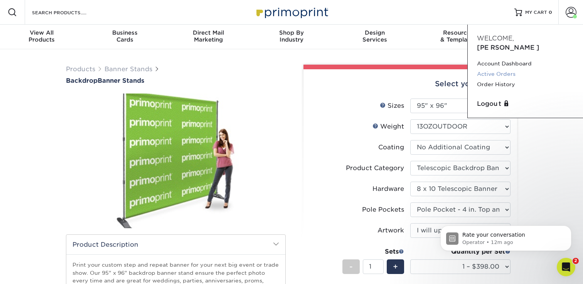
click at [492, 69] on link "Active Orders" at bounding box center [525, 74] width 97 height 10
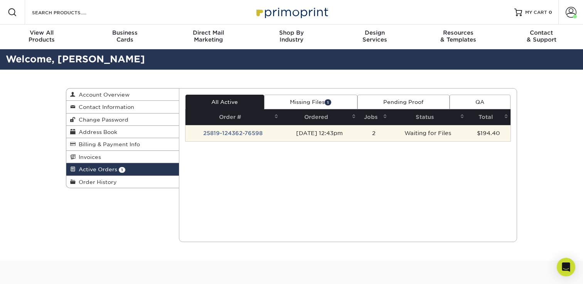
click at [435, 135] on td "Waiting for Files" at bounding box center [427, 133] width 77 height 16
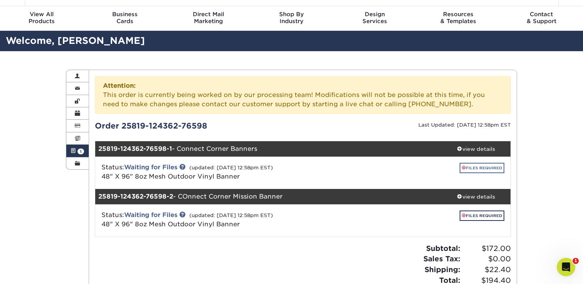
scroll to position [30, 0]
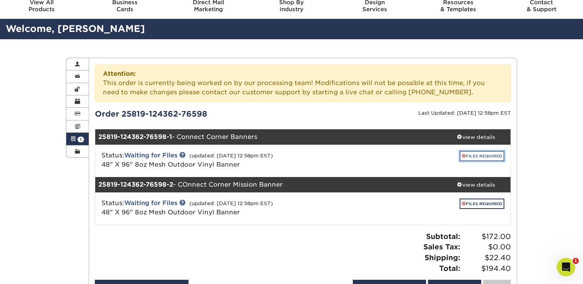
click at [469, 158] on link "FILES REQUIRED" at bounding box center [481, 156] width 45 height 10
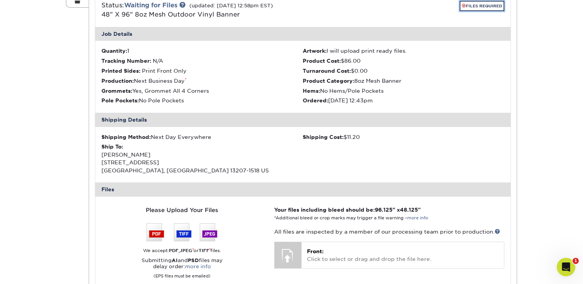
scroll to position [224, 0]
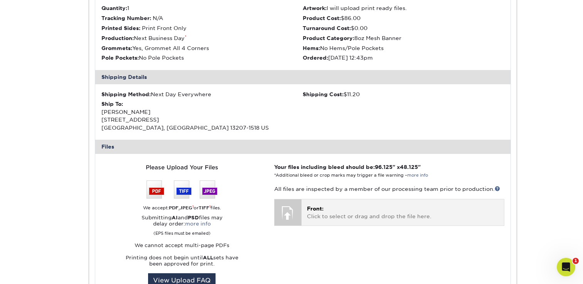
click at [321, 216] on p "Front: Click to select or drag and drop the file here." at bounding box center [403, 213] width 192 height 16
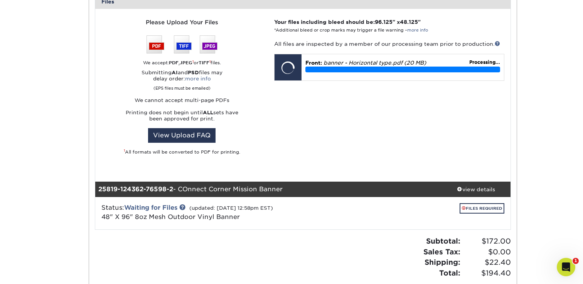
scroll to position [372, 0]
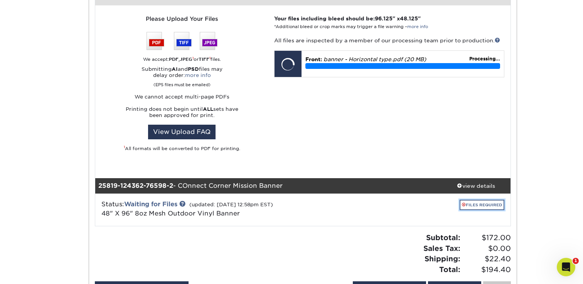
click at [462, 203] on span at bounding box center [464, 205] width 4 height 4
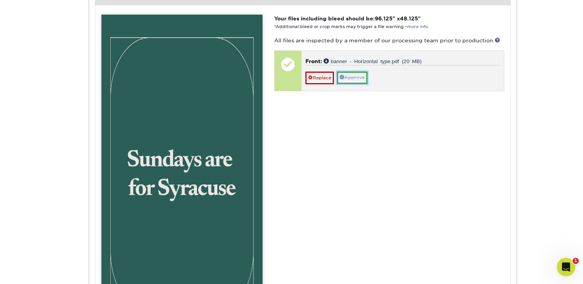
click at [357, 76] on link "Approve" at bounding box center [352, 78] width 30 height 12
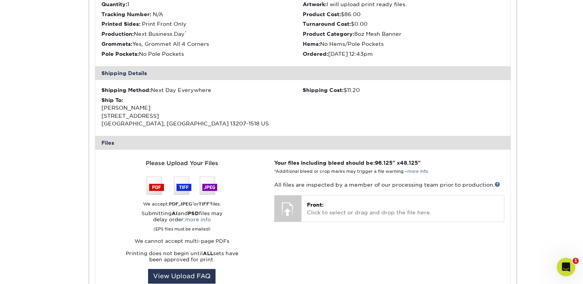
scroll to position [853, 0]
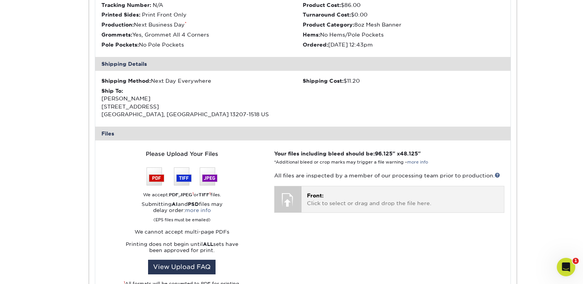
click at [326, 202] on p "Front: Click to select or drag and drop the file here." at bounding box center [403, 200] width 192 height 16
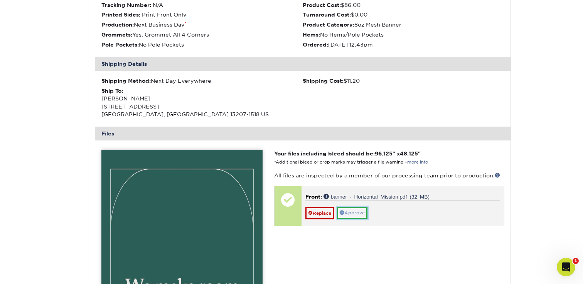
click at [353, 212] on link "Approve" at bounding box center [352, 213] width 30 height 12
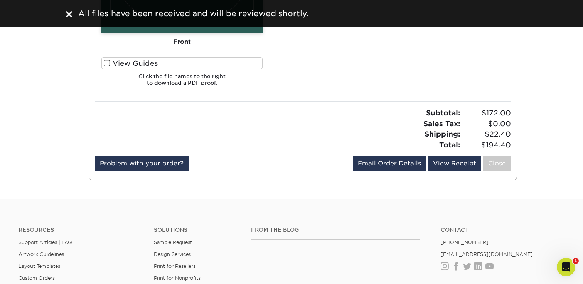
scroll to position [1310, 0]
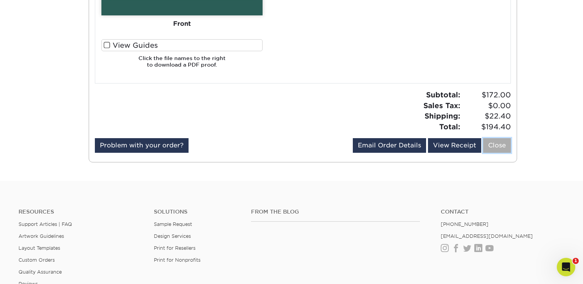
click at [502, 143] on link "Close" at bounding box center [497, 145] width 28 height 15
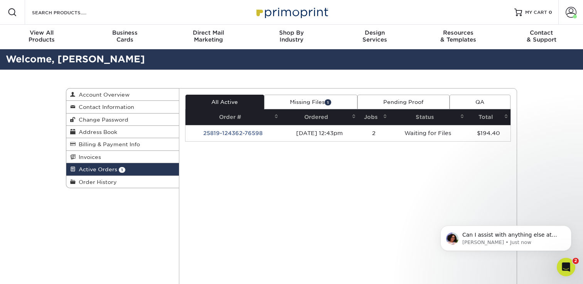
scroll to position [0, 0]
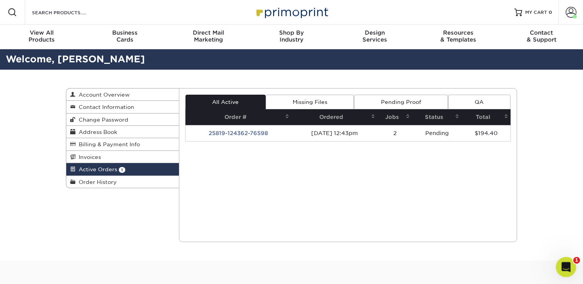
click at [564, 262] on icon "Open Intercom Messenger" at bounding box center [565, 266] width 13 height 13
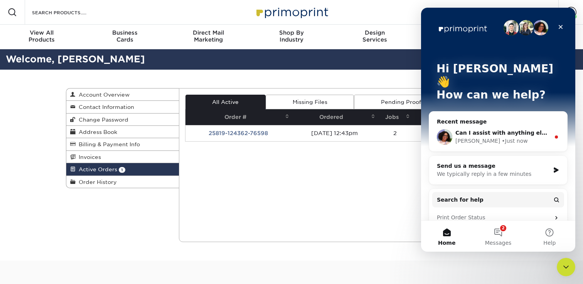
click at [471, 130] on span "Can I assist with anything else at this time?" at bounding box center [521, 133] width 133 height 6
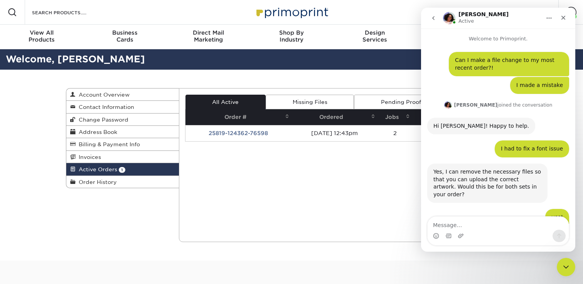
scroll to position [1, 0]
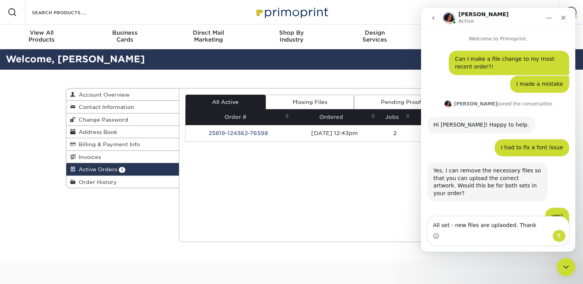
type textarea "All set - new files are uplaoded. Thanks"
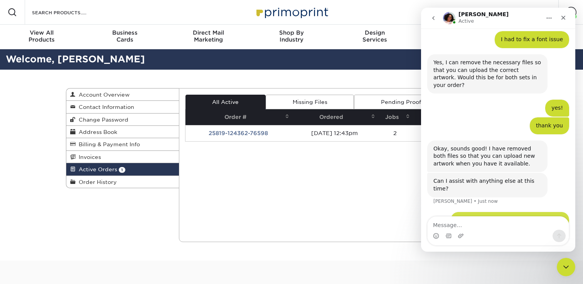
scroll to position [114, 0]
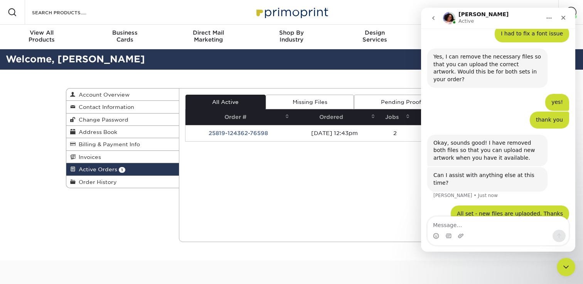
click at [432, 16] on icon "go back" at bounding box center [433, 18] width 6 height 6
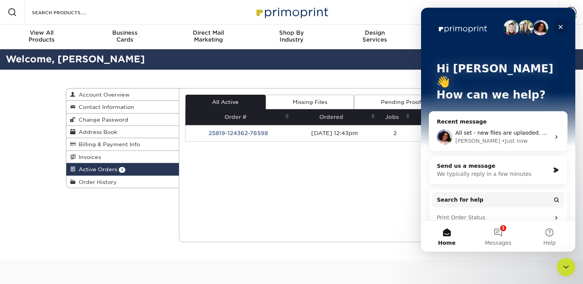
click at [563, 27] on icon "Close" at bounding box center [560, 27] width 6 height 6
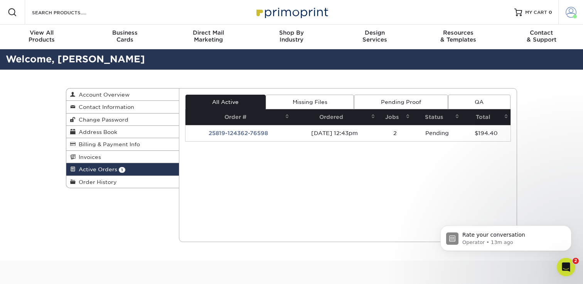
click at [572, 13] on span at bounding box center [570, 12] width 11 height 11
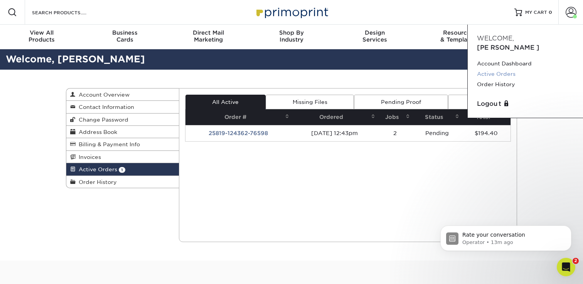
click at [503, 69] on link "Active Orders" at bounding box center [525, 74] width 97 height 10
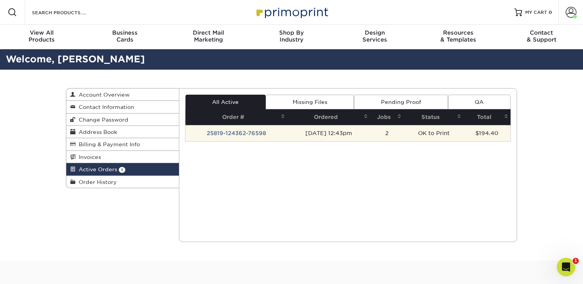
click at [429, 135] on td "OK to Print" at bounding box center [434, 133] width 60 height 16
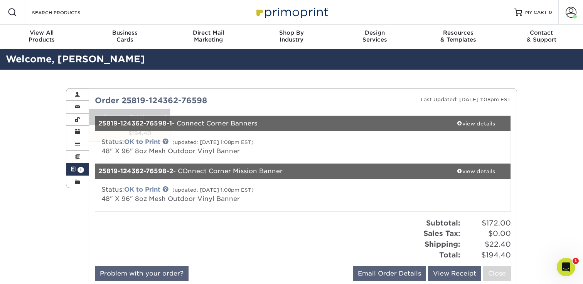
click at [405, 131] on div "25819-124362-76598-1 - Connect Corner Banners" at bounding box center [268, 123] width 346 height 15
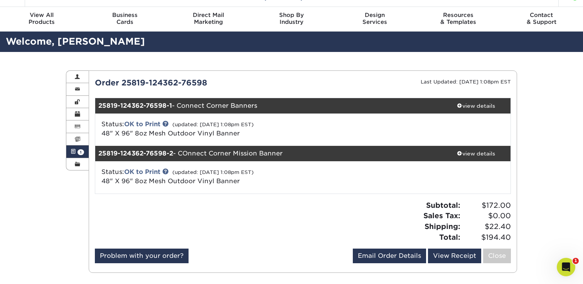
scroll to position [19, 0]
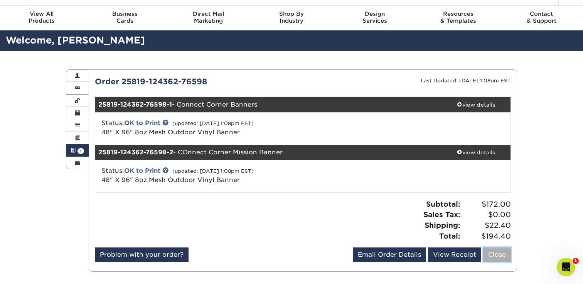
click at [503, 255] on link "Close" at bounding box center [497, 255] width 28 height 15
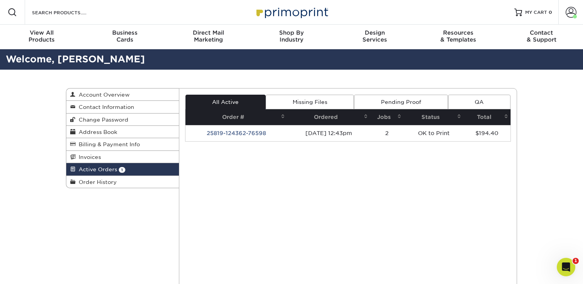
click at [327, 98] on link "Missing Files" at bounding box center [310, 102] width 88 height 15
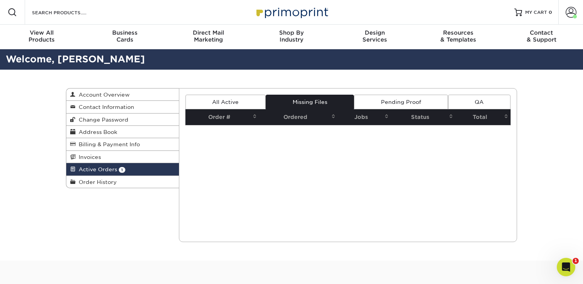
click at [373, 101] on link "Pending Proof" at bounding box center [401, 102] width 94 height 15
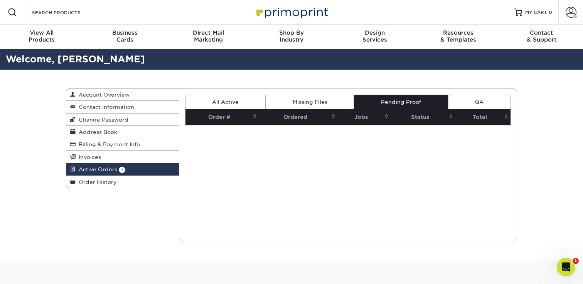
click at [243, 102] on link "All Active" at bounding box center [225, 102] width 80 height 15
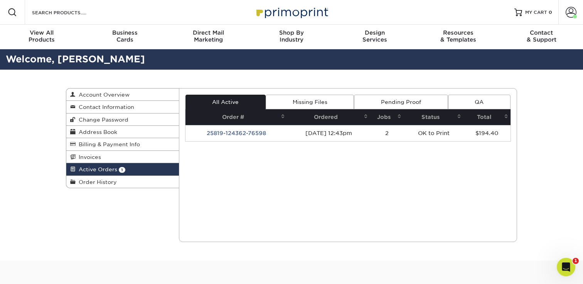
click at [92, 173] on span "Active Orders" at bounding box center [97, 170] width 42 height 6
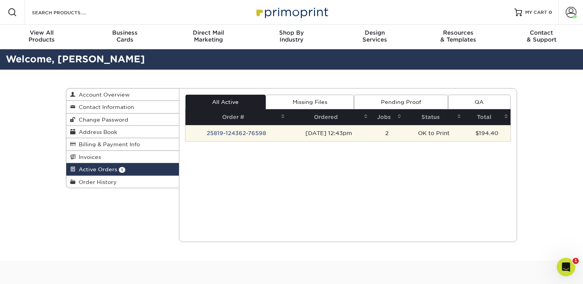
click at [434, 139] on td "OK to Print" at bounding box center [434, 133] width 60 height 16
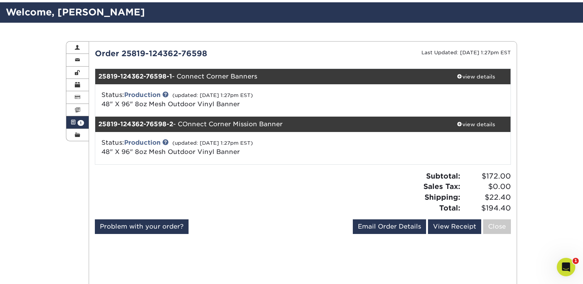
scroll to position [54, 0]
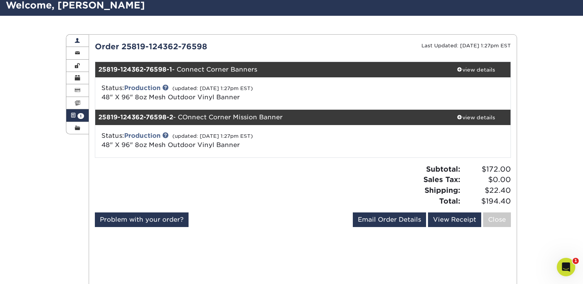
click at [75, 39] on span at bounding box center [77, 41] width 5 height 6
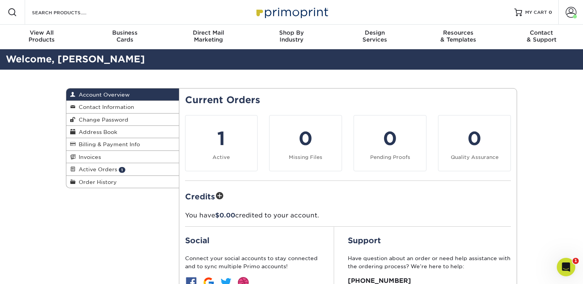
click at [143, 257] on div "Account Overview Account Overview Contact Information Change Password Address B…" at bounding box center [291, 210] width 463 height 281
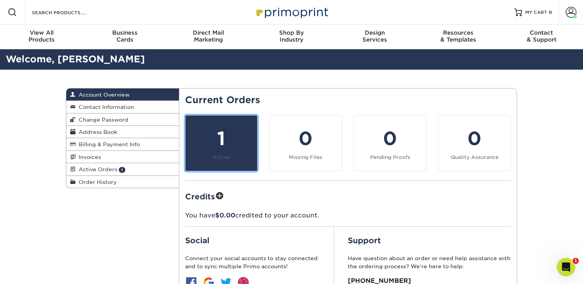
click at [222, 146] on div "1" at bounding box center [221, 139] width 63 height 28
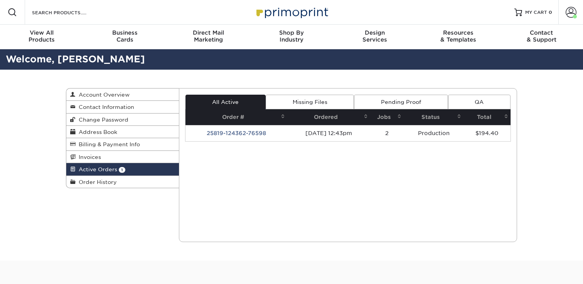
click at [399, 99] on link "Pending Proof" at bounding box center [401, 102] width 94 height 15
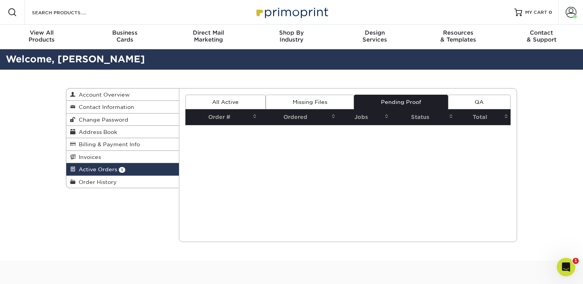
click at [249, 103] on link "All Active" at bounding box center [225, 102] width 80 height 15
